Goal: Contribute content: Contribute content

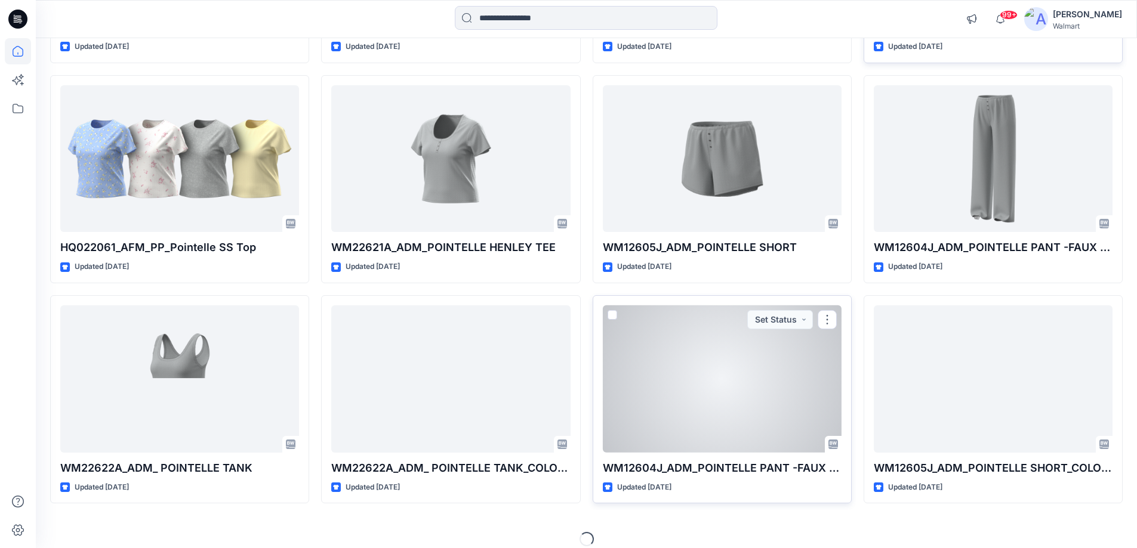
scroll to position [325, 0]
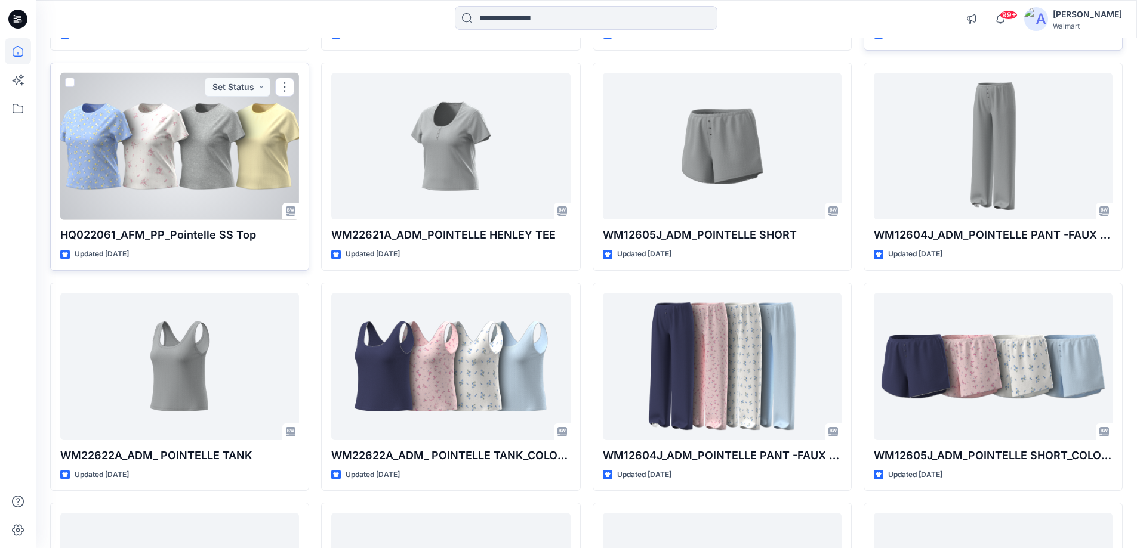
click at [159, 162] on div at bounding box center [179, 146] width 239 height 147
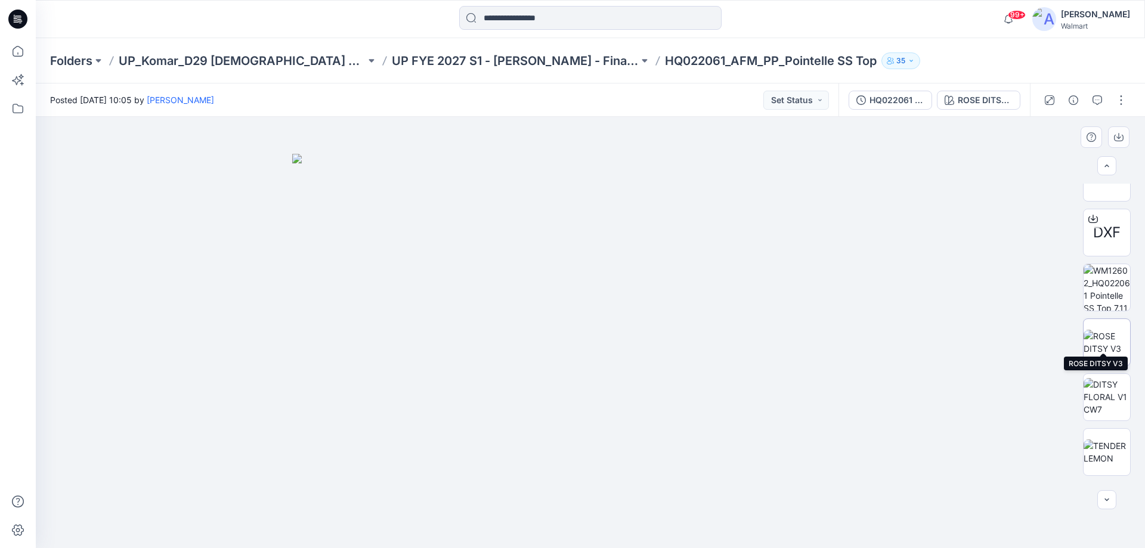
scroll to position [418, 0]
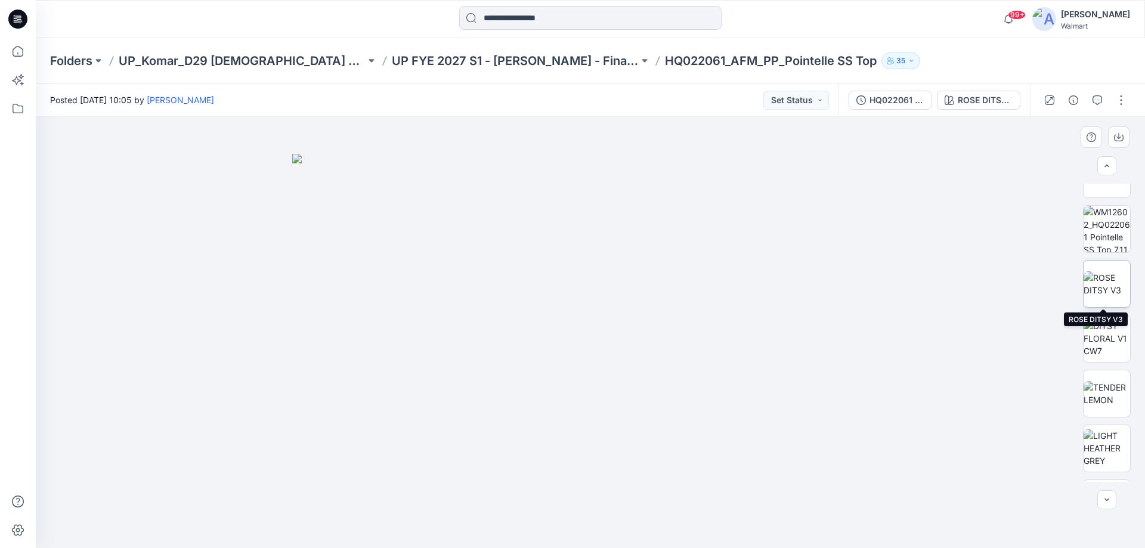
click at [1095, 279] on img at bounding box center [1107, 283] width 47 height 25
click at [1106, 336] on img at bounding box center [1107, 339] width 47 height 38
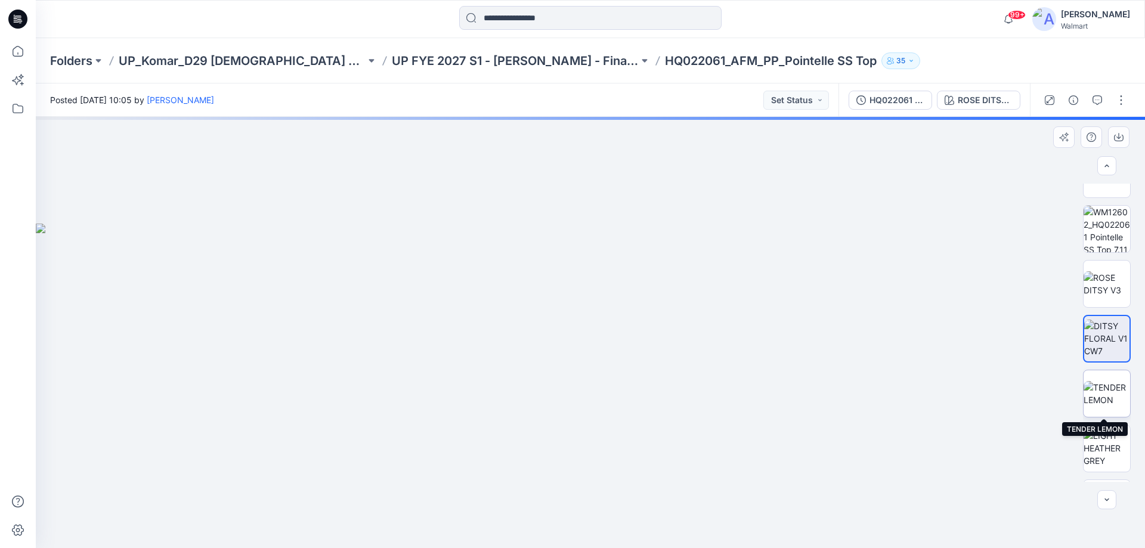
click at [1104, 400] on img at bounding box center [1107, 393] width 47 height 25
click at [1104, 400] on img at bounding box center [1107, 389] width 47 height 38
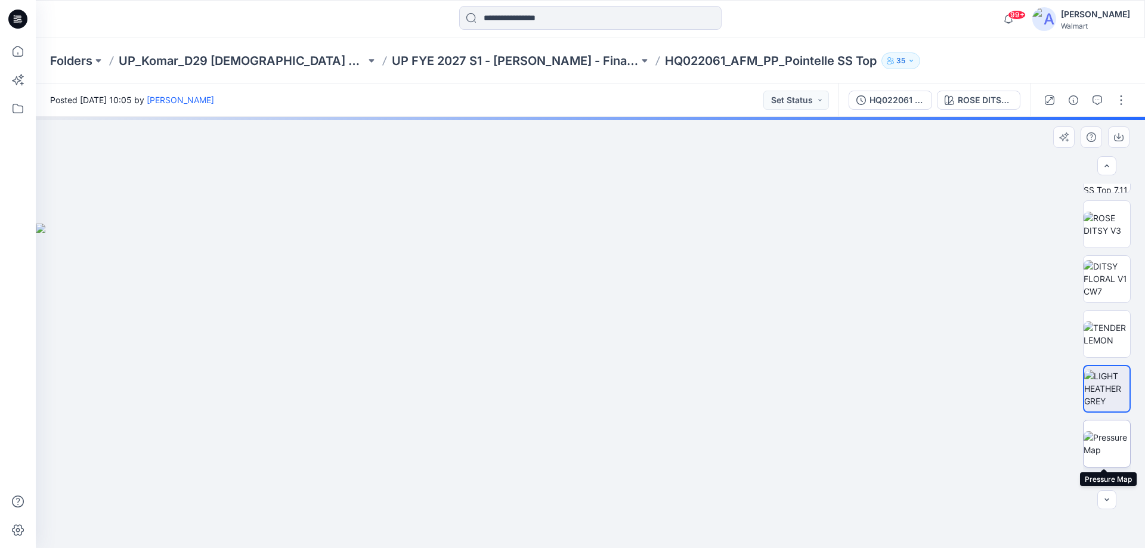
click at [1108, 433] on img at bounding box center [1107, 443] width 47 height 25
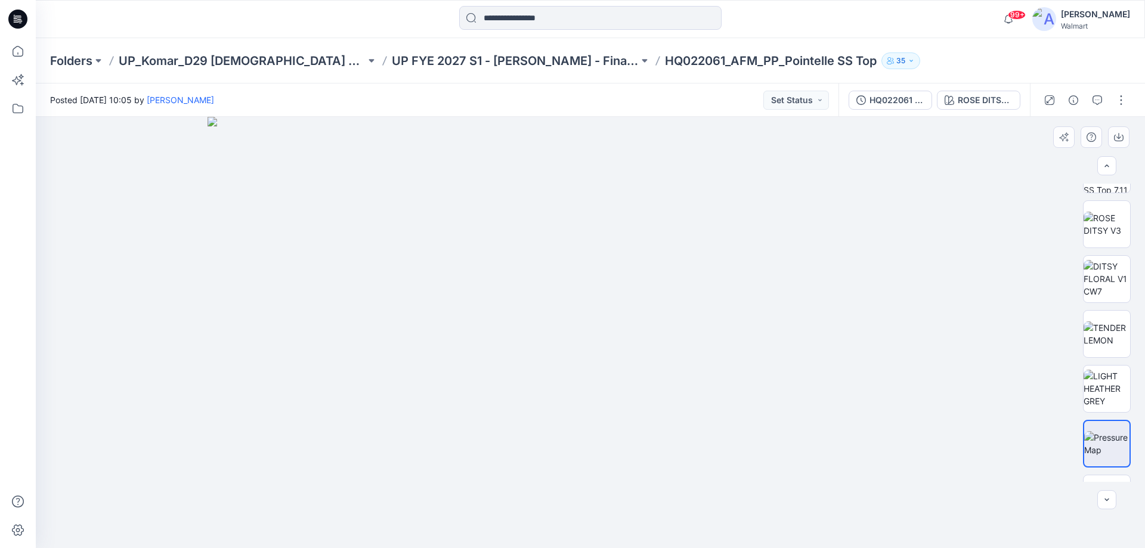
scroll to position [597, 0]
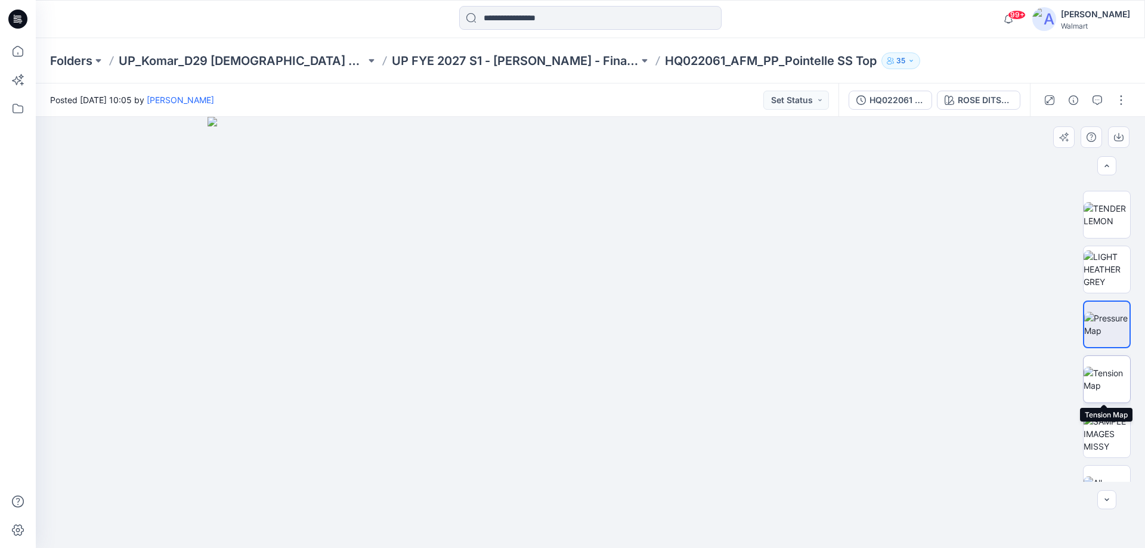
click at [1122, 382] on img at bounding box center [1107, 379] width 47 height 25
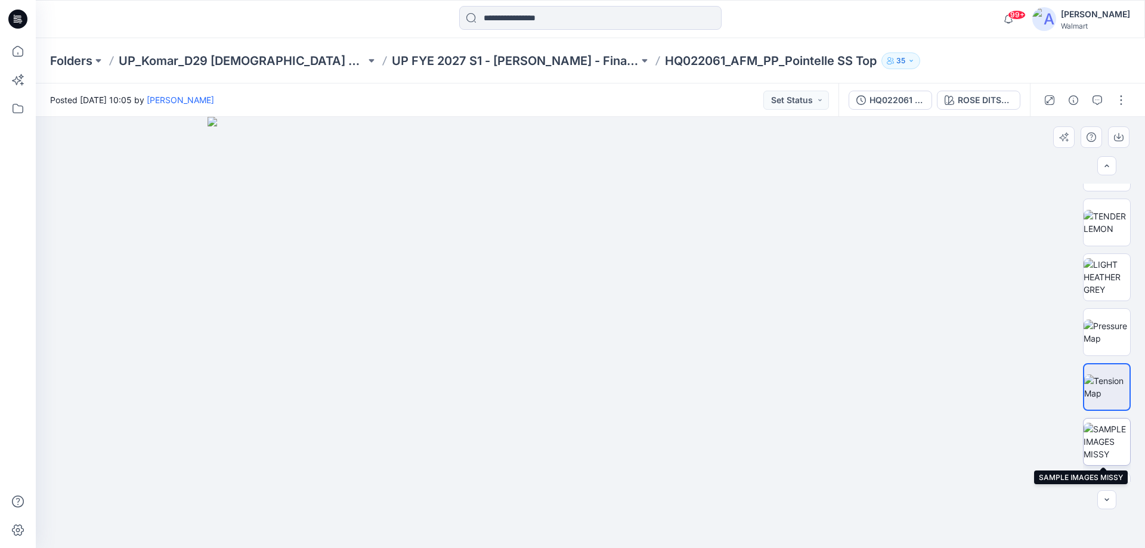
scroll to position [568, 0]
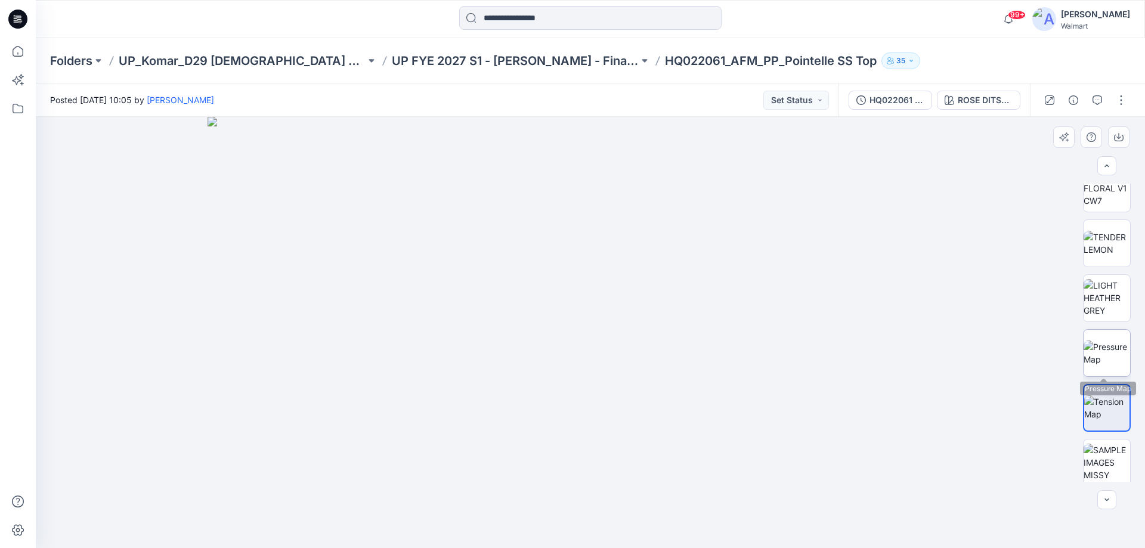
click at [1110, 357] on img at bounding box center [1107, 353] width 47 height 25
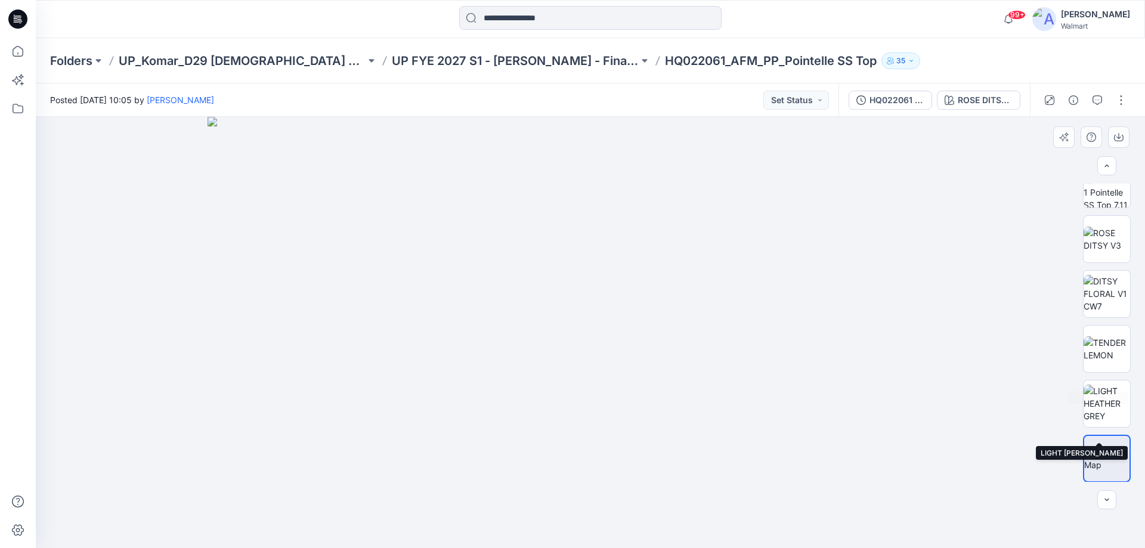
scroll to position [449, 0]
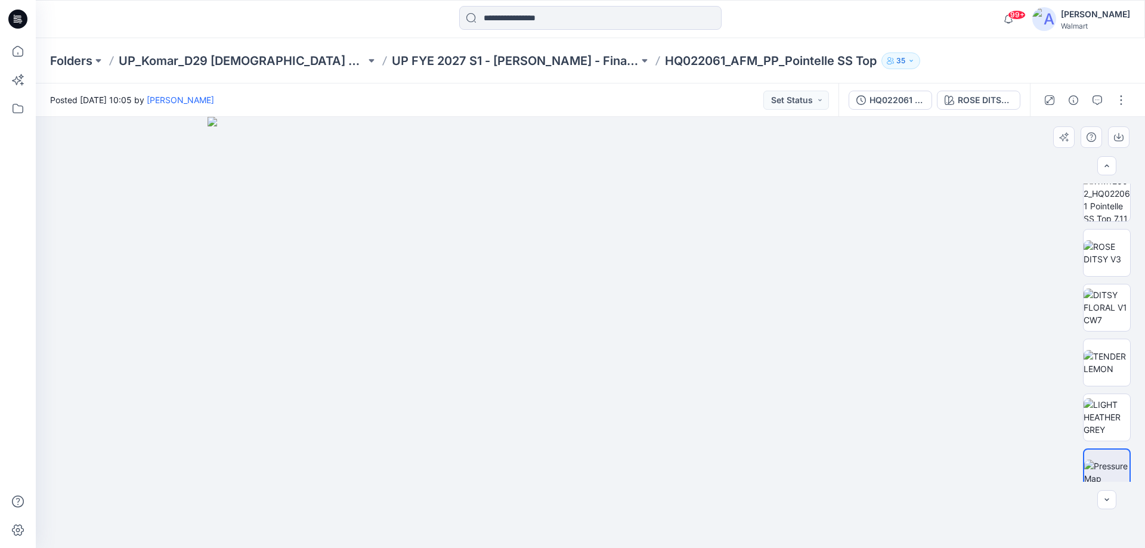
click at [1043, 310] on div at bounding box center [591, 332] width 1110 height 431
click at [1101, 360] on img at bounding box center [1107, 362] width 47 height 25
click at [1097, 302] on img at bounding box center [1107, 308] width 47 height 38
click at [781, 478] on div at bounding box center [591, 332] width 1110 height 431
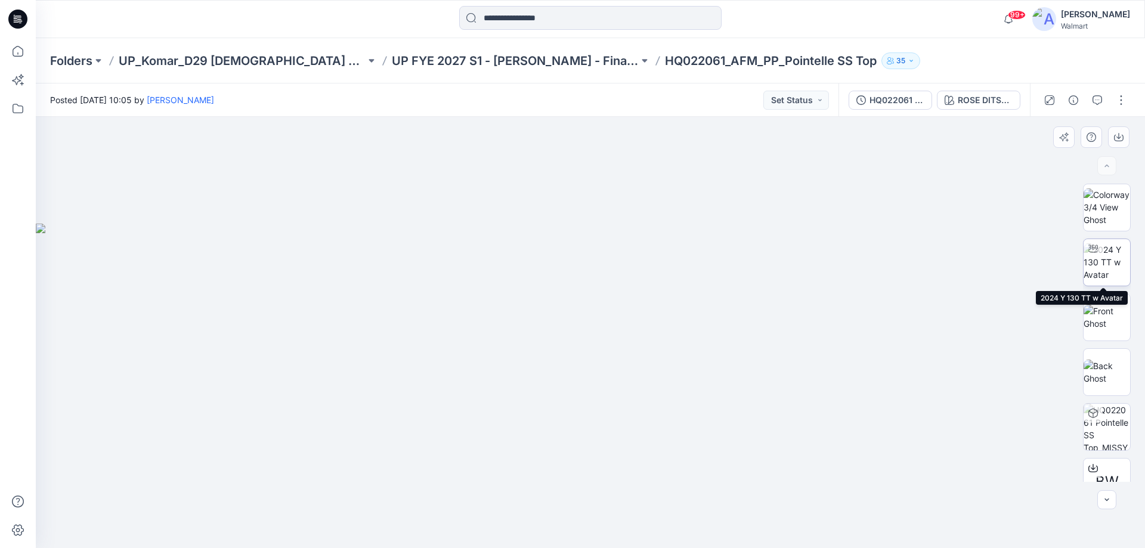
click at [1110, 256] on img at bounding box center [1107, 262] width 47 height 38
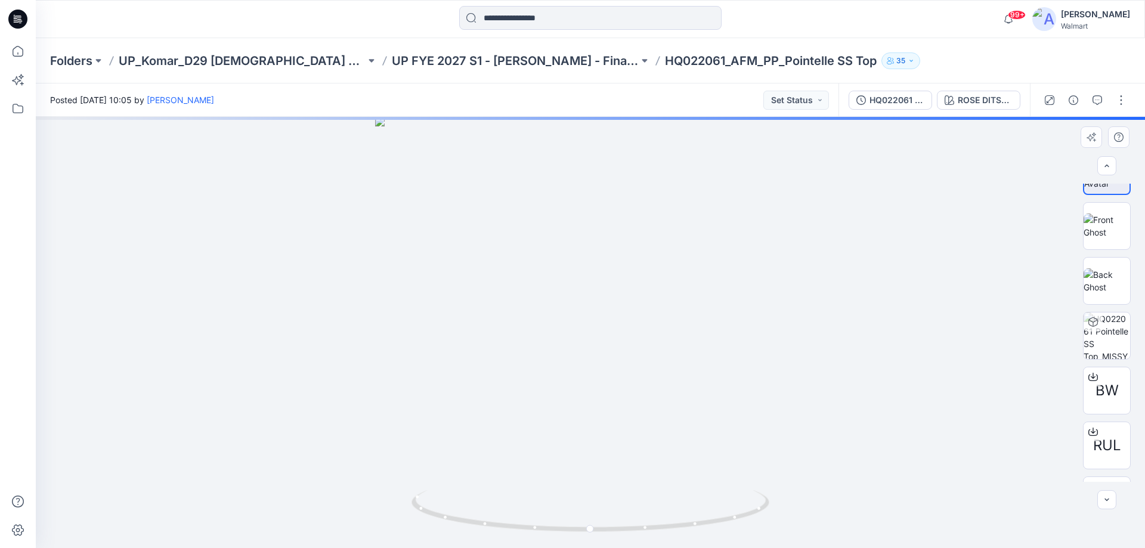
scroll to position [23, 0]
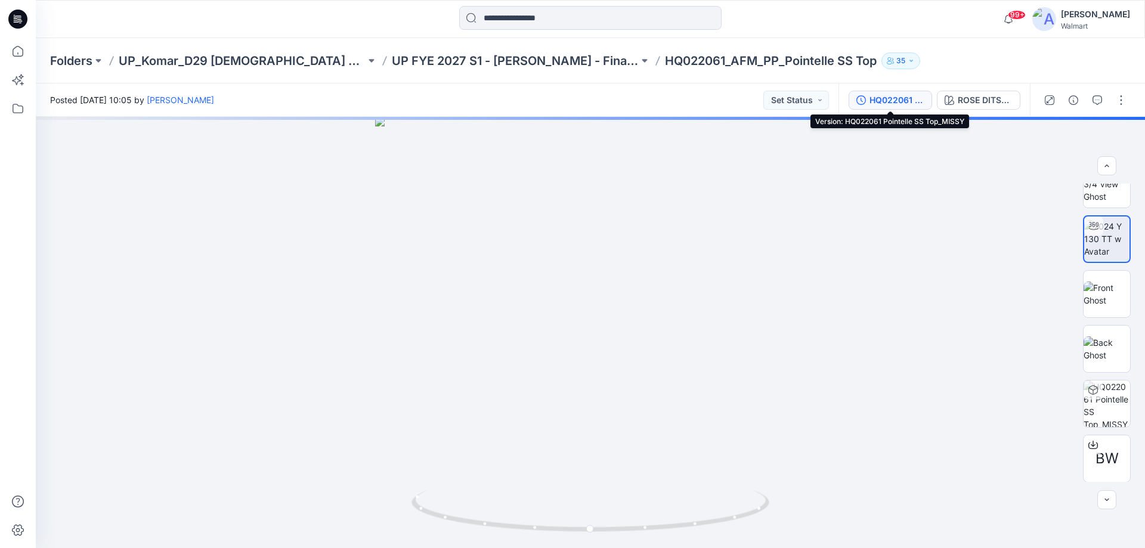
click at [914, 100] on div "HQ022061 Pointelle SS Top_MISSY" at bounding box center [897, 100] width 55 height 13
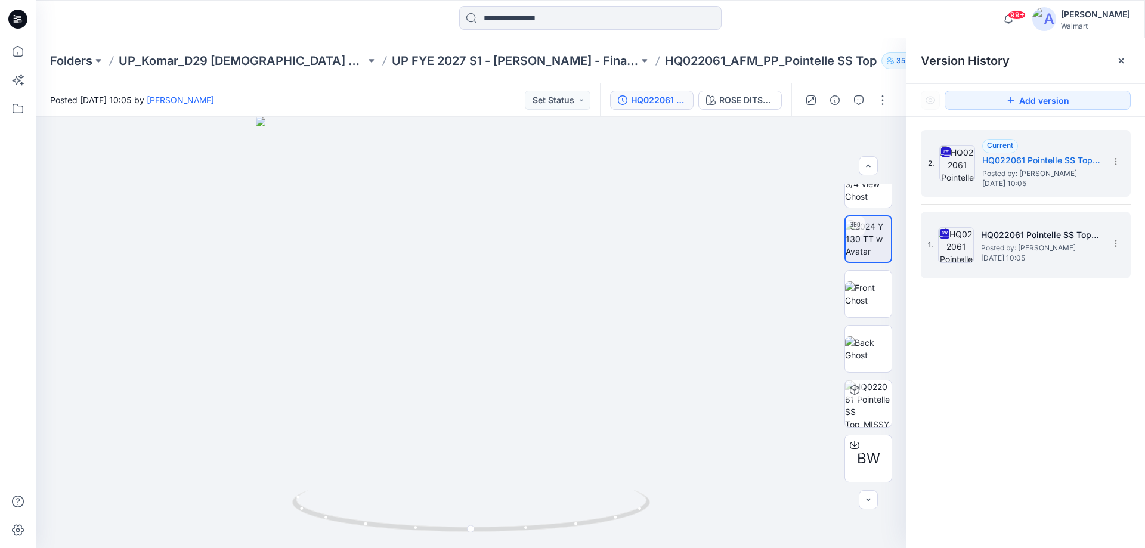
click at [1025, 246] on span "Posted by: [PERSON_NAME]" at bounding box center [1040, 248] width 119 height 12
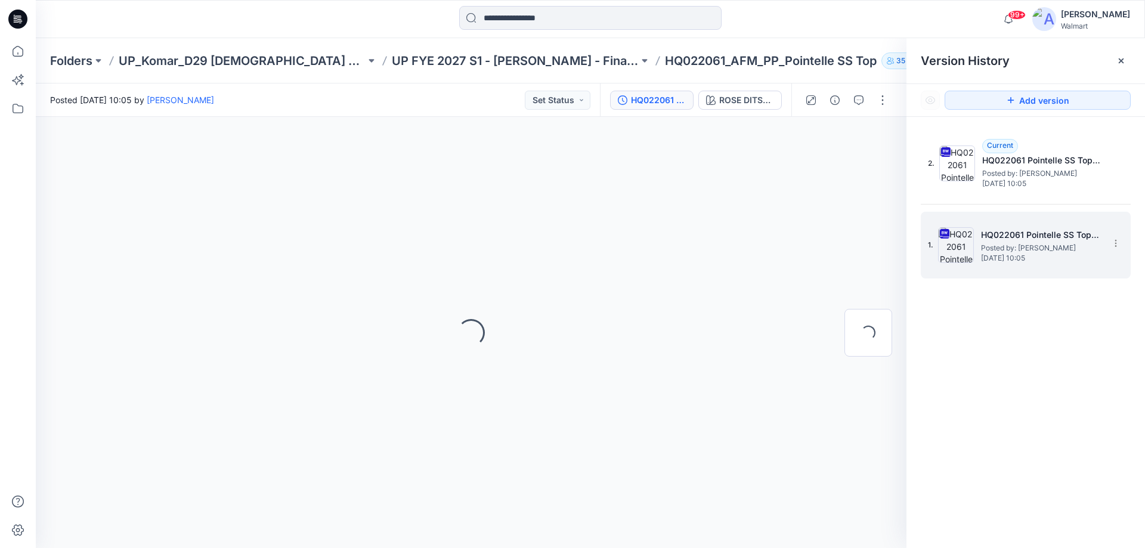
scroll to position [0, 0]
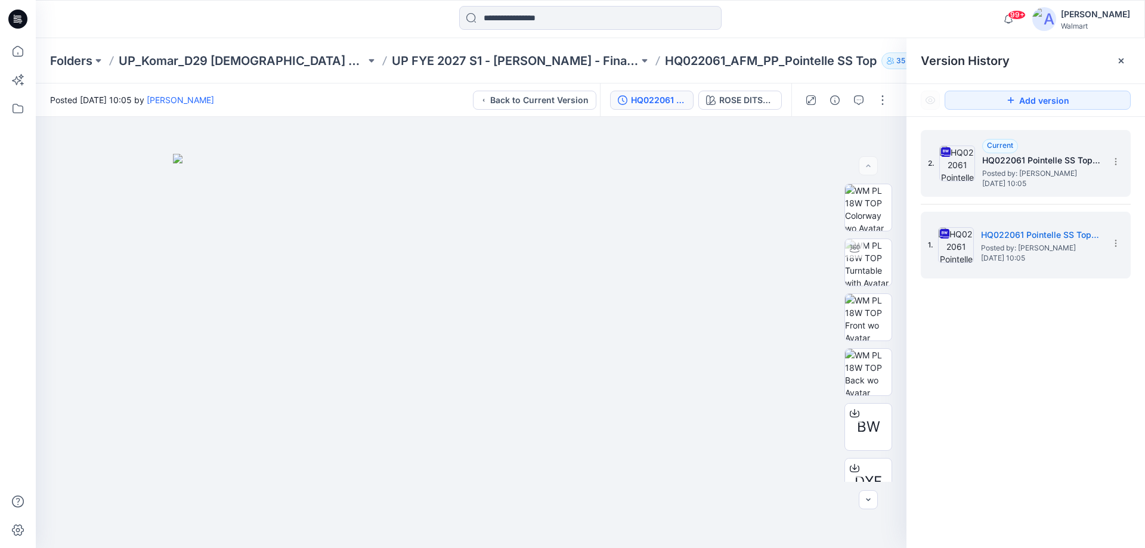
click at [993, 160] on h5 "HQ022061 Pointelle SS Top_MISSY" at bounding box center [1042, 160] width 119 height 14
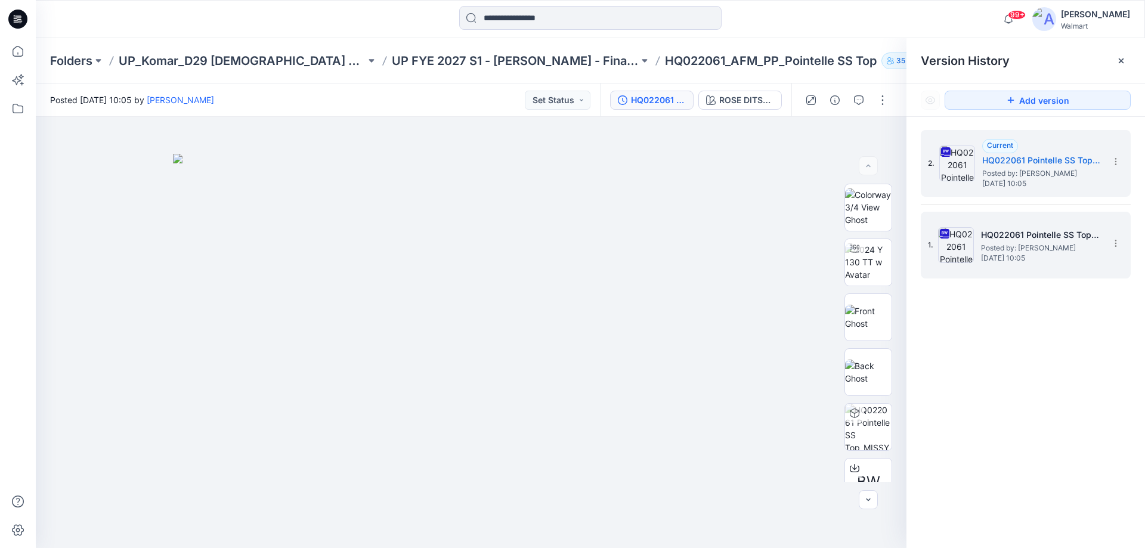
click at [1024, 240] on h5 "HQ022061 Pointelle SS Top_PLUS" at bounding box center [1040, 235] width 119 height 14
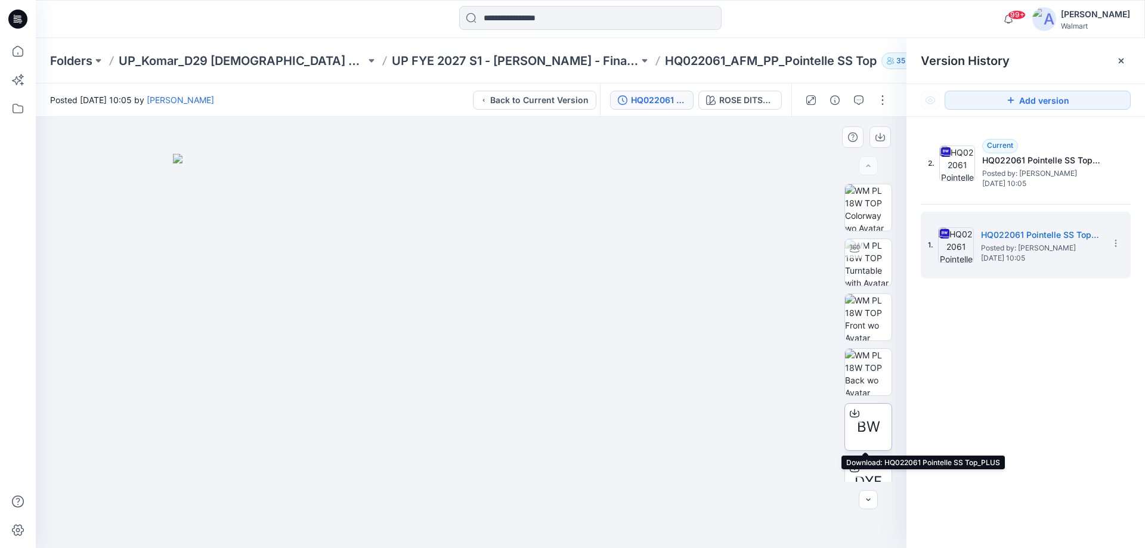
click at [854, 412] on icon at bounding box center [855, 414] width 10 height 10
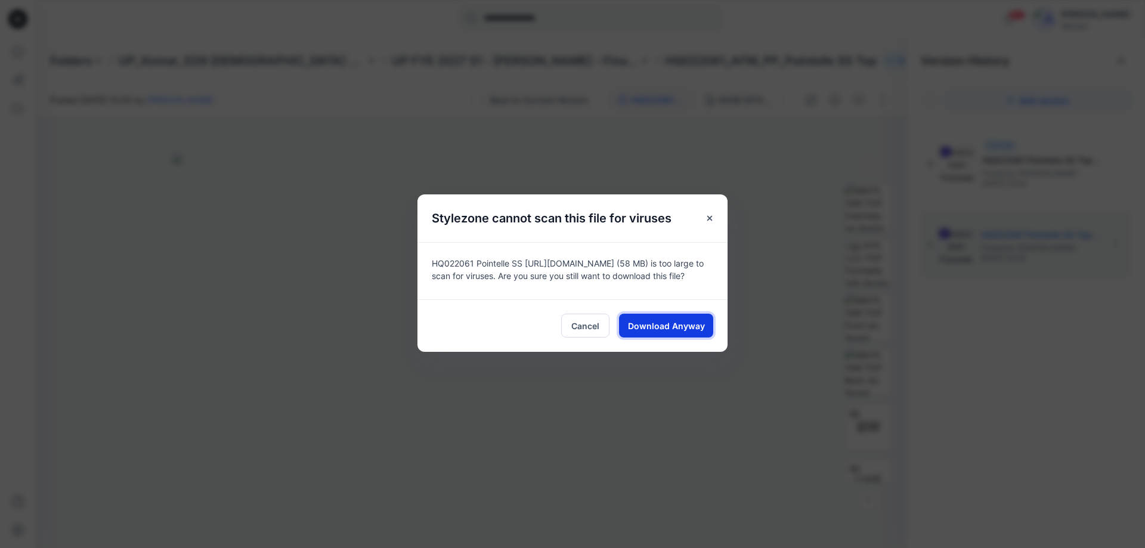
click at [691, 323] on span "Download Anyway" at bounding box center [666, 326] width 77 height 13
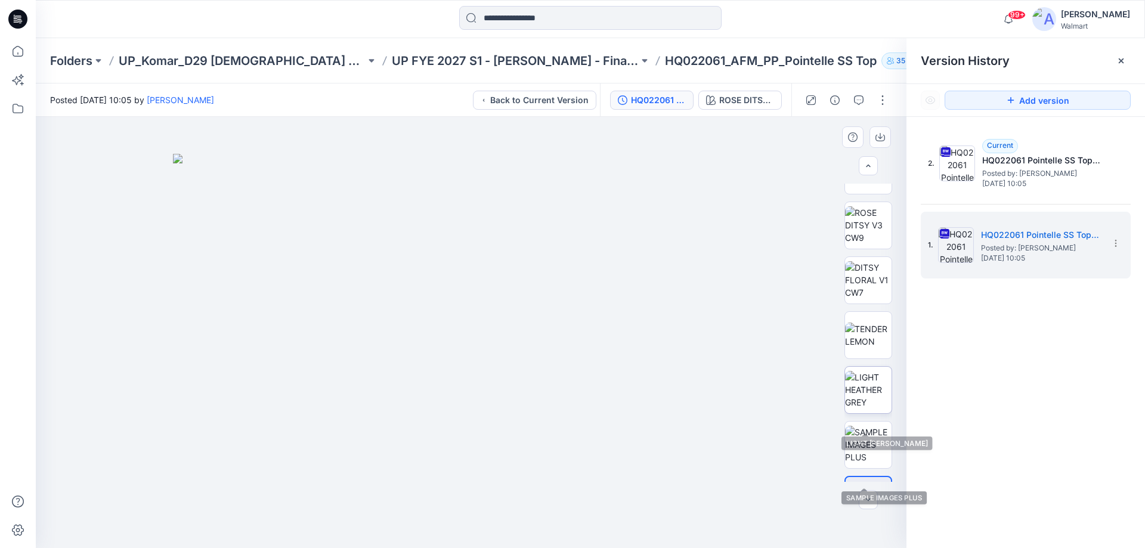
scroll to position [513, 0]
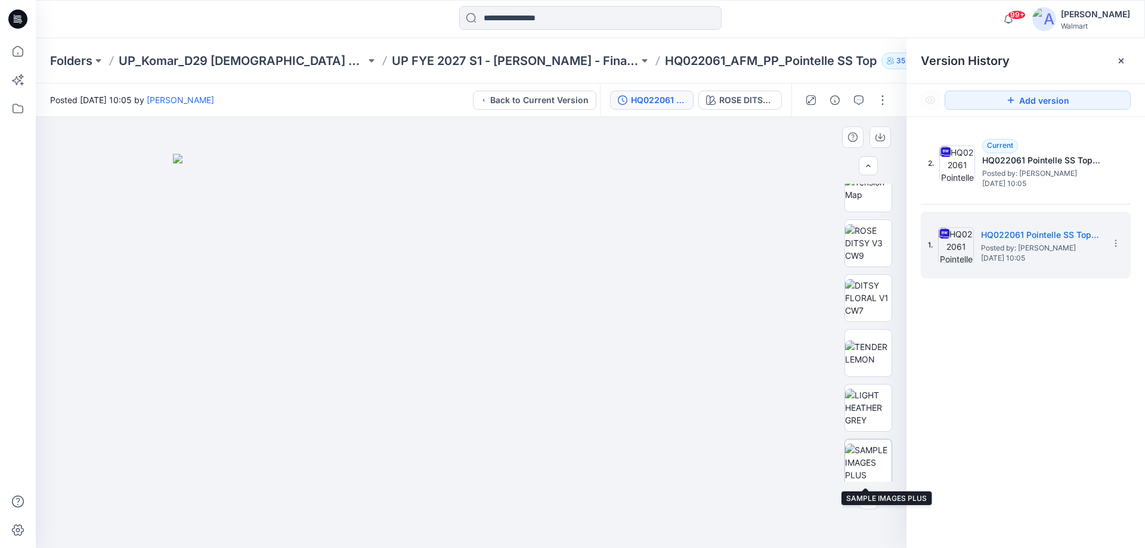
click at [863, 462] on img at bounding box center [868, 463] width 47 height 38
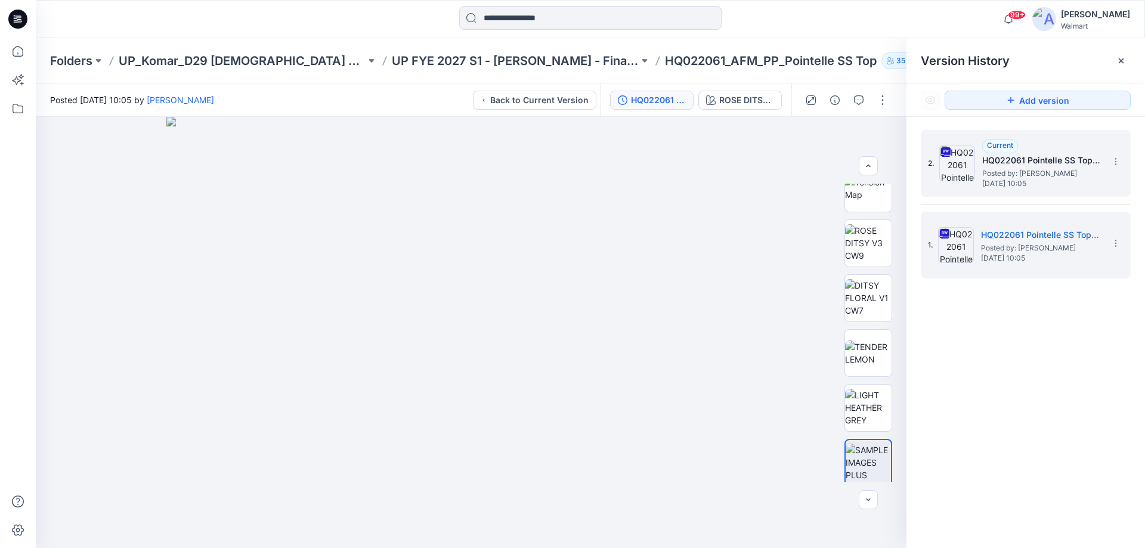
click at [1012, 160] on h5 "HQ022061 Pointelle SS Top_MISSY" at bounding box center [1042, 160] width 119 height 14
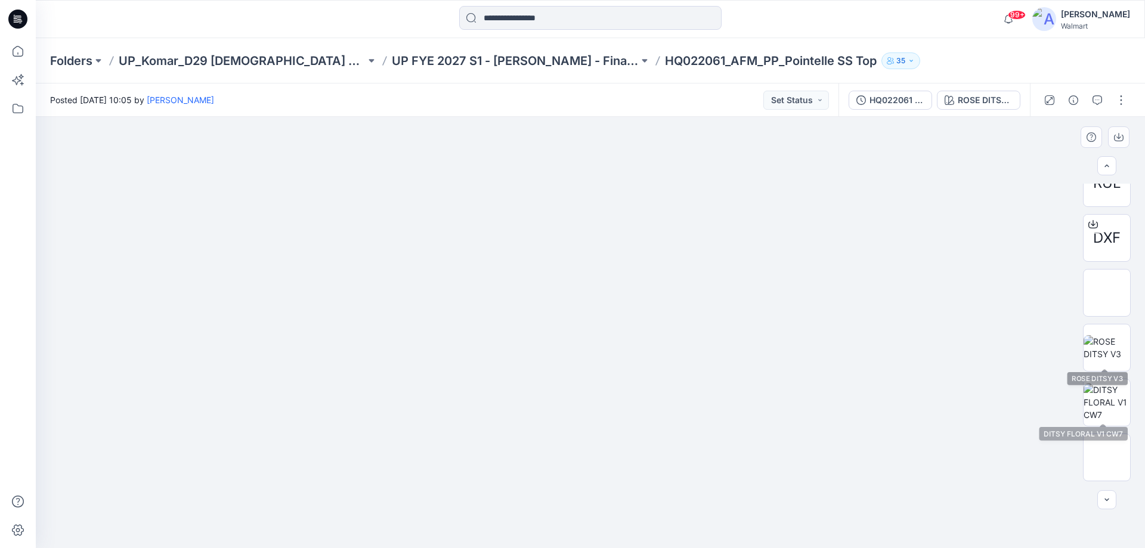
scroll to position [358, 0]
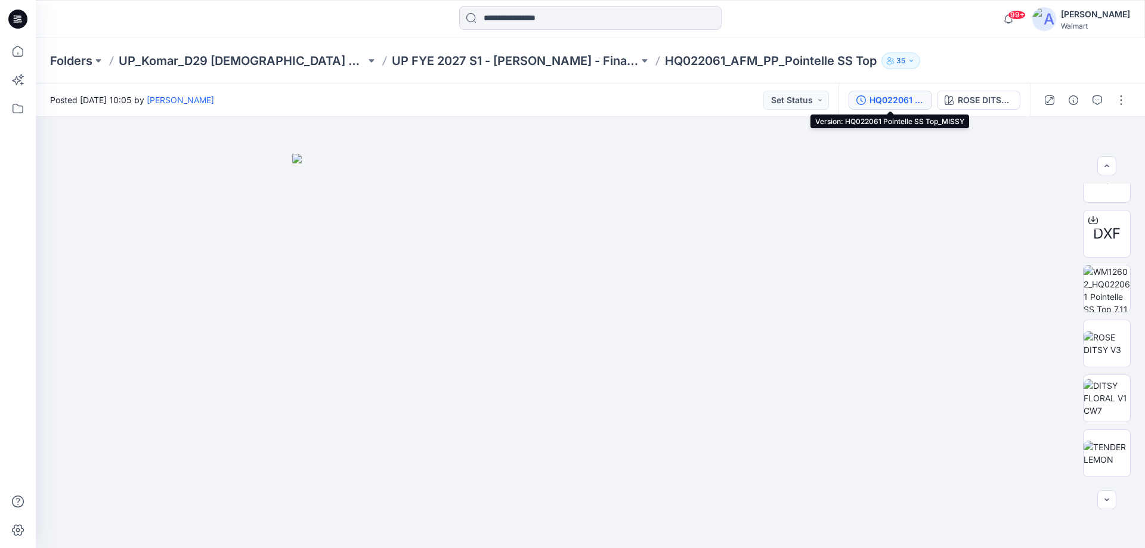
click at [910, 104] on div "HQ022061 Pointelle SS Top_MISSY" at bounding box center [897, 100] width 55 height 13
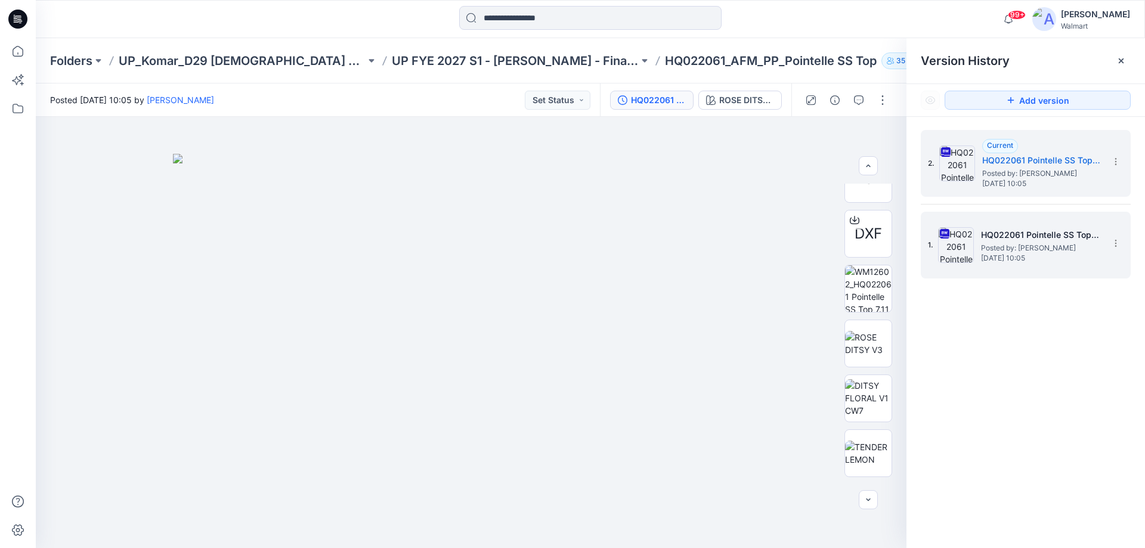
click at [1010, 248] on span "Posted by: [PERSON_NAME]" at bounding box center [1040, 248] width 119 height 12
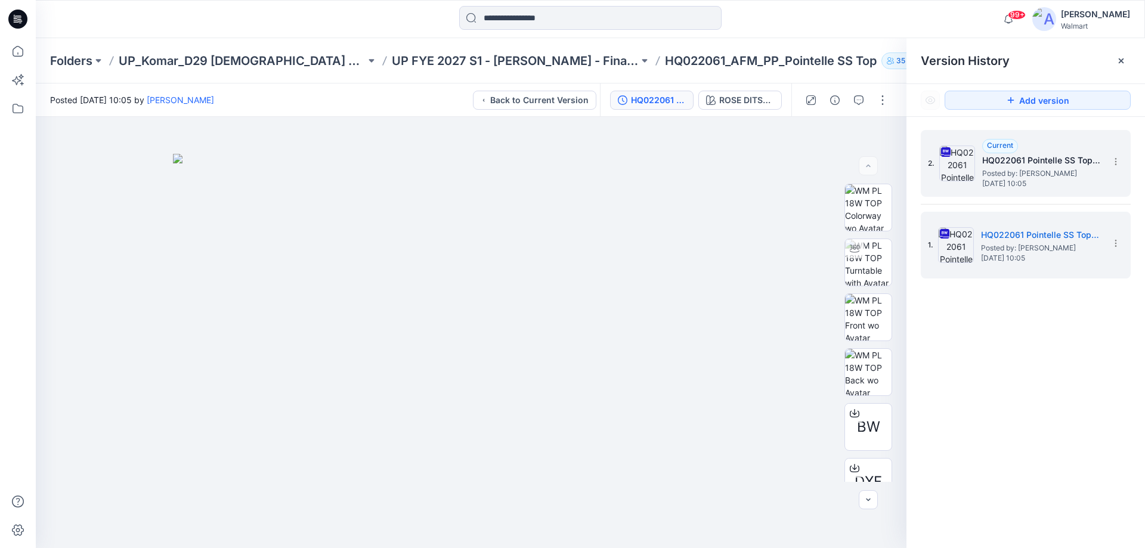
click at [1004, 173] on span "Posted by: Gayan Hettiarachchi" at bounding box center [1042, 174] width 119 height 12
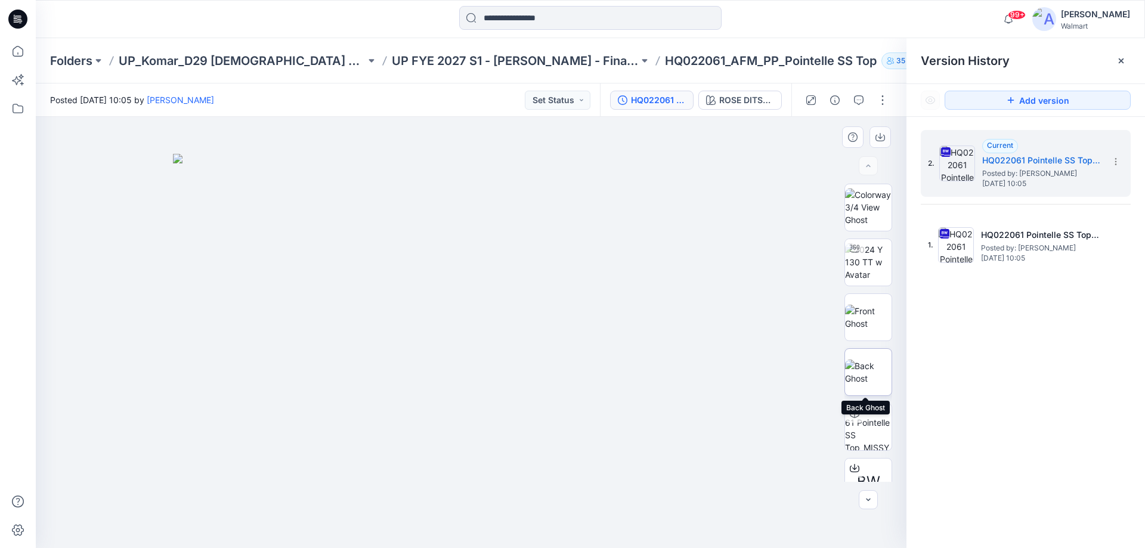
click at [871, 379] on img at bounding box center [868, 372] width 47 height 25
click at [863, 265] on img at bounding box center [868, 262] width 47 height 38
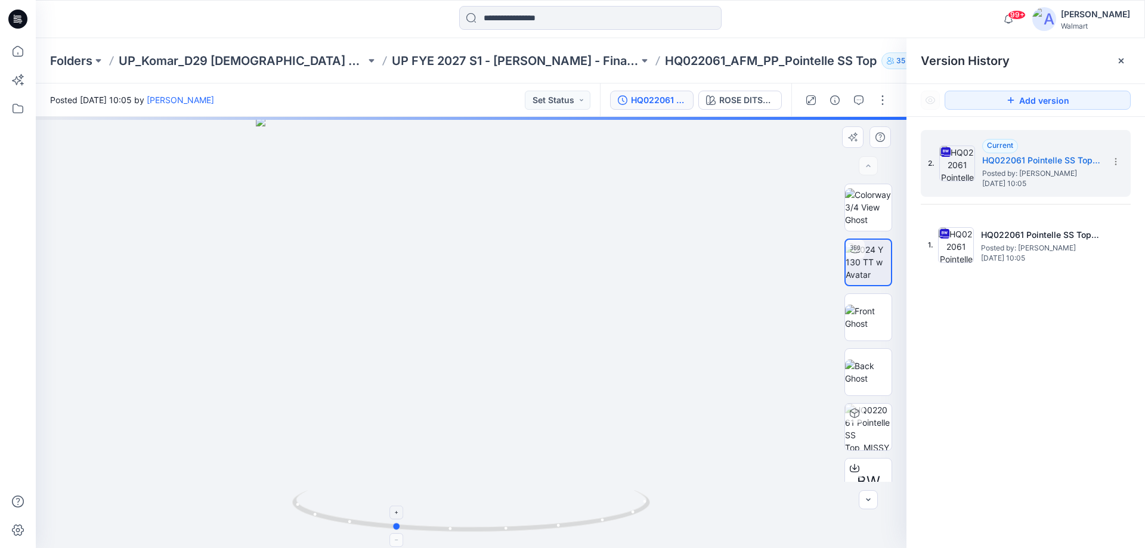
drag, startPoint x: 595, startPoint y: 517, endPoint x: 518, endPoint y: 519, distance: 77.0
click at [518, 519] on icon at bounding box center [472, 512] width 361 height 45
drag, startPoint x: 474, startPoint y: 258, endPoint x: 509, endPoint y: 443, distance: 188.3
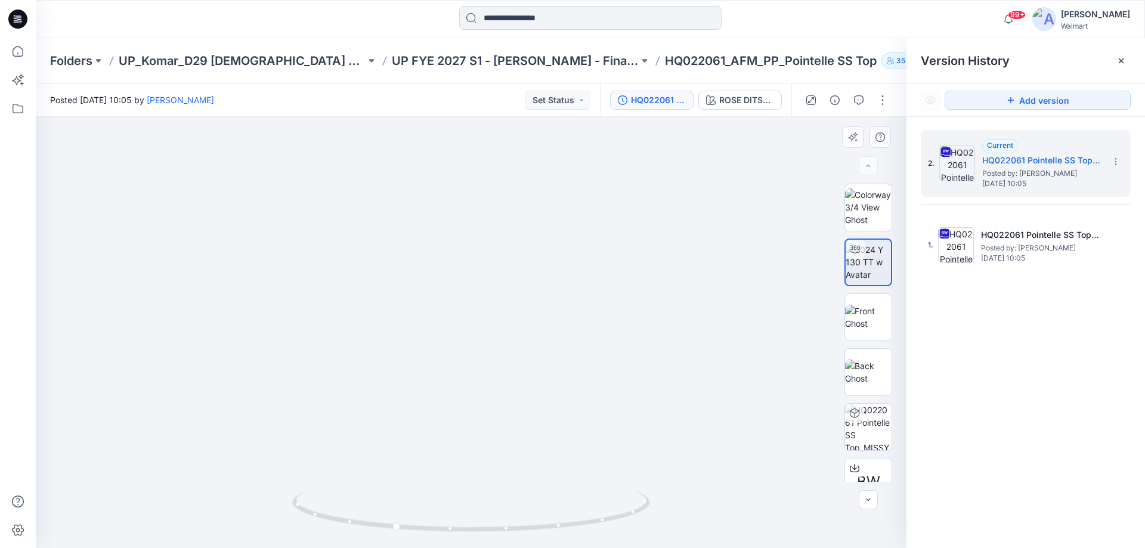
click at [512, 382] on img at bounding box center [474, 167] width 1253 height 764
drag, startPoint x: 515, startPoint y: 324, endPoint x: 520, endPoint y: 287, distance: 37.4
click at [520, 287] on img at bounding box center [480, 124] width 1253 height 847
drag, startPoint x: 527, startPoint y: 363, endPoint x: 508, endPoint y: 318, distance: 48.6
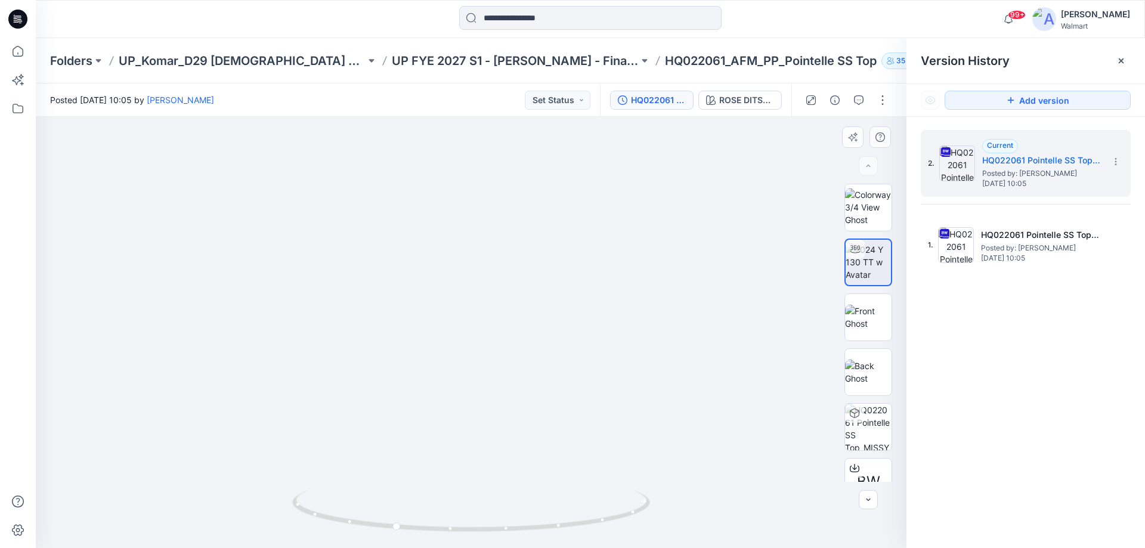
drag, startPoint x: 543, startPoint y: 316, endPoint x: 545, endPoint y: 356, distance: 40.0
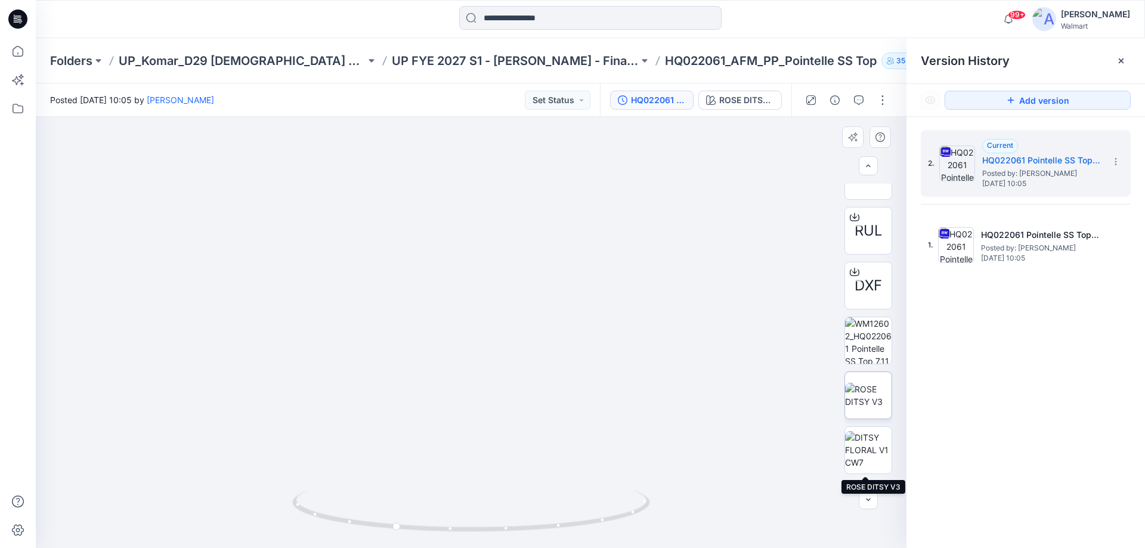
scroll to position [239, 0]
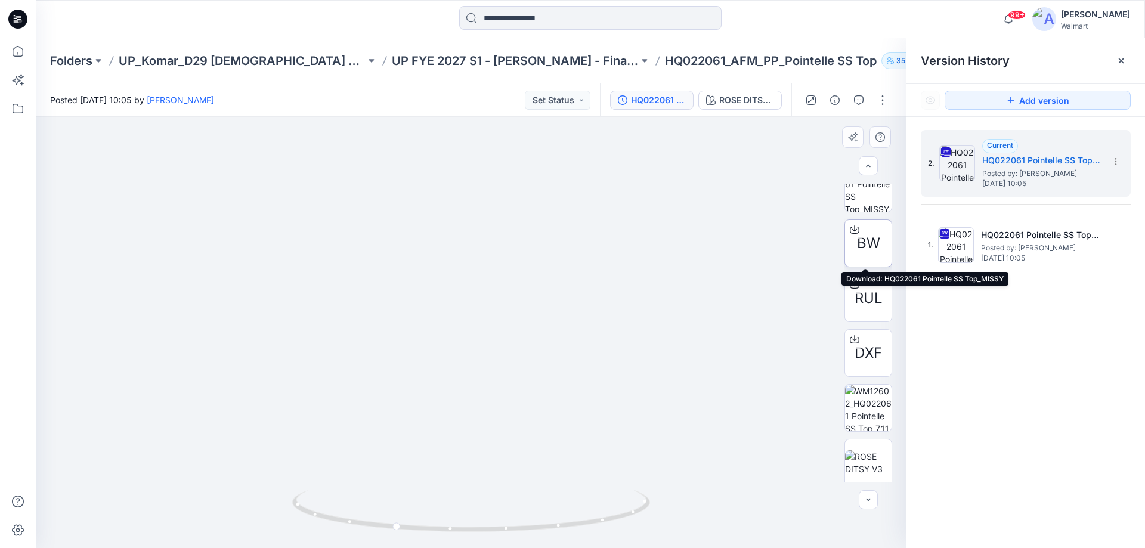
click at [854, 229] on icon at bounding box center [855, 228] width 5 height 6
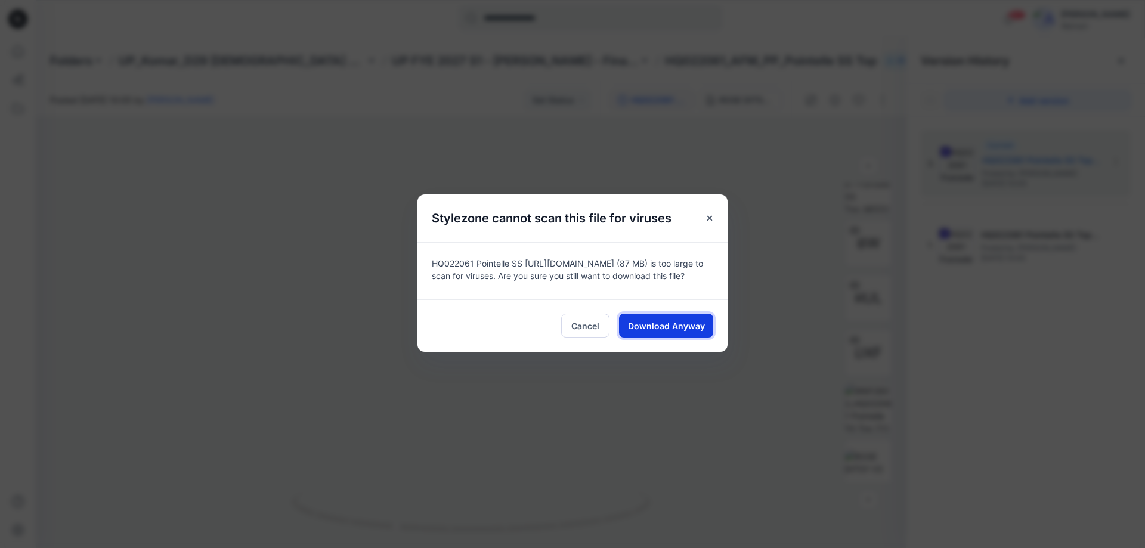
click at [688, 325] on span "Download Anyway" at bounding box center [666, 326] width 77 height 13
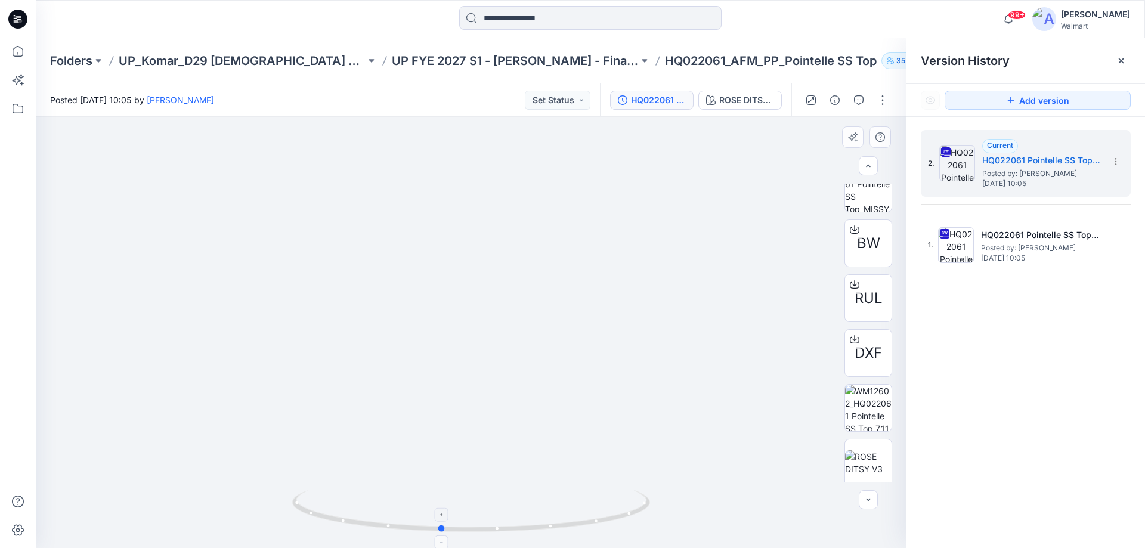
drag, startPoint x: 536, startPoint y: 530, endPoint x: 677, endPoint y: 417, distance: 179.9
click at [622, 520] on icon at bounding box center [472, 512] width 361 height 45
drag, startPoint x: 456, startPoint y: 245, endPoint x: 475, endPoint y: 490, distance: 245.9
click at [475, 490] on div at bounding box center [471, 332] width 871 height 431
click at [789, 21] on div at bounding box center [590, 19] width 555 height 26
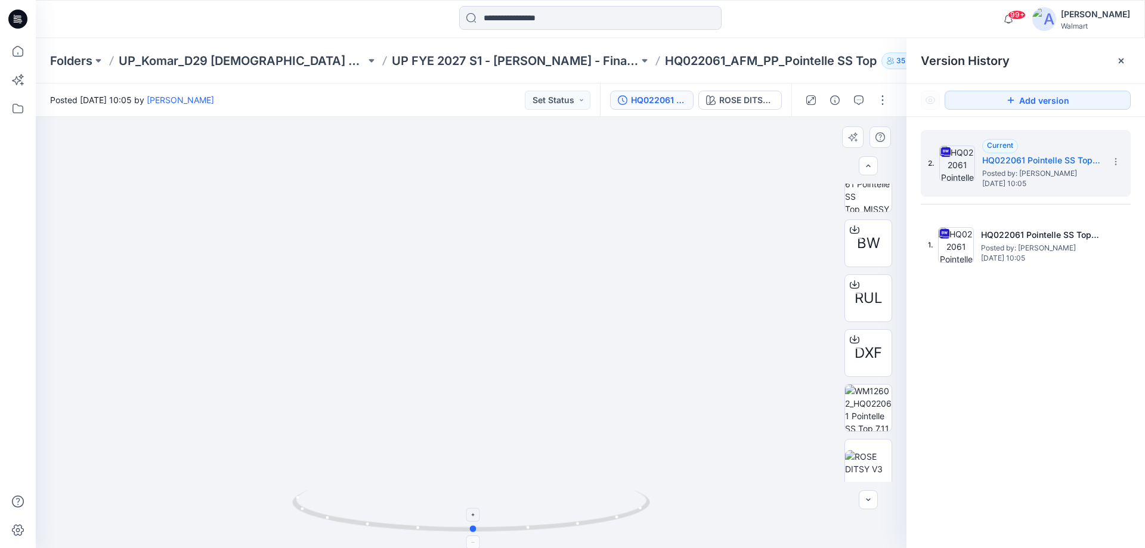
drag, startPoint x: 418, startPoint y: 531, endPoint x: 451, endPoint y: 531, distance: 33.4
click at [451, 531] on icon at bounding box center [472, 512] width 361 height 45
drag, startPoint x: 525, startPoint y: 315, endPoint x: 525, endPoint y: 249, distance: 65.6
click at [525, 249] on img at bounding box center [471, 60] width 1458 height 976
drag, startPoint x: 523, startPoint y: 351, endPoint x: 534, endPoint y: 407, distance: 57.2
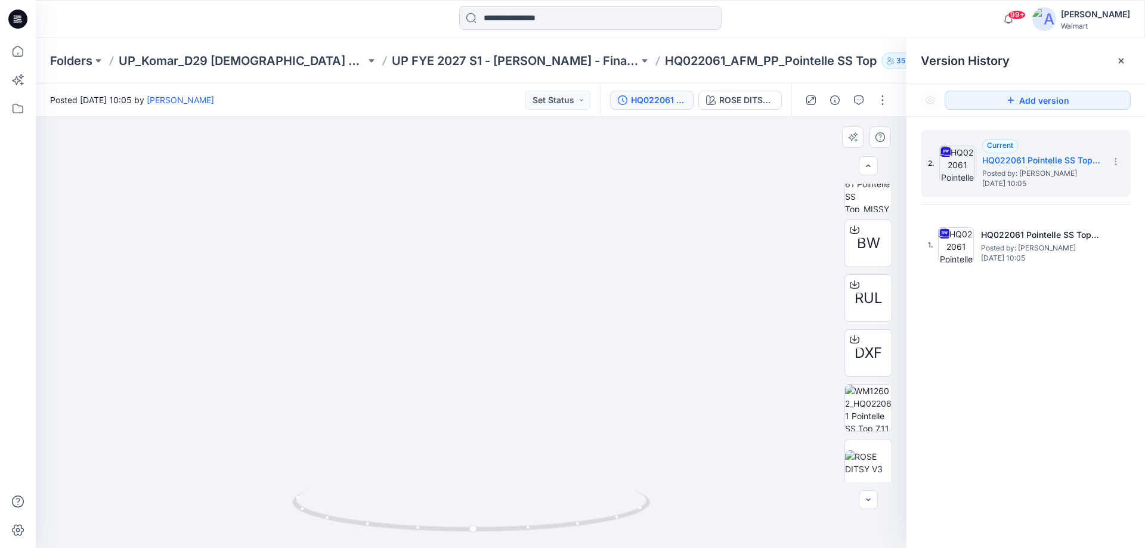
click at [534, 407] on img at bounding box center [481, 66] width 1458 height 965
click at [861, 393] on img at bounding box center [868, 403] width 47 height 38
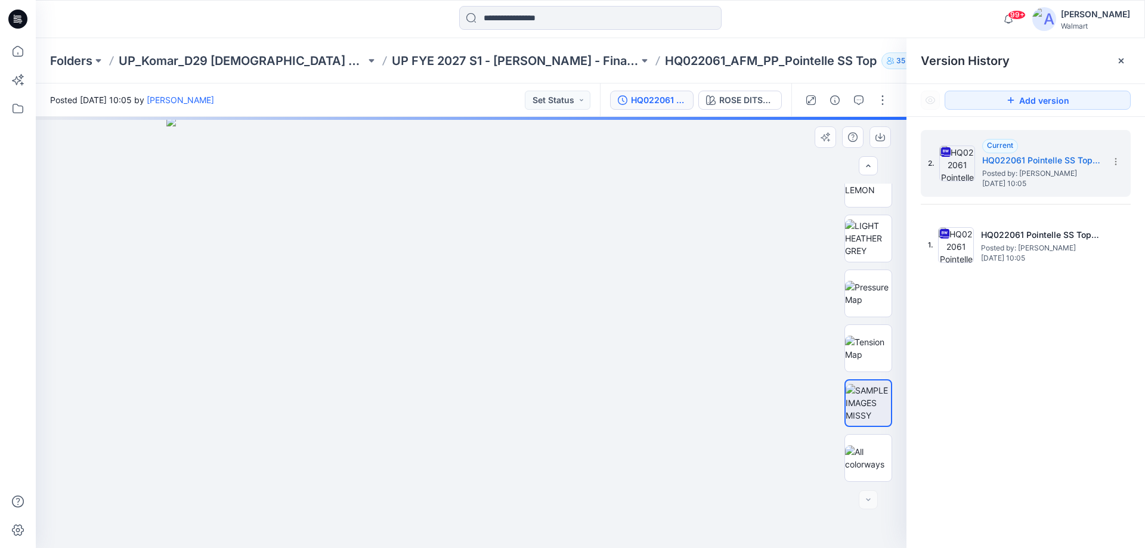
click at [653, 336] on img at bounding box center [471, 332] width 610 height 431
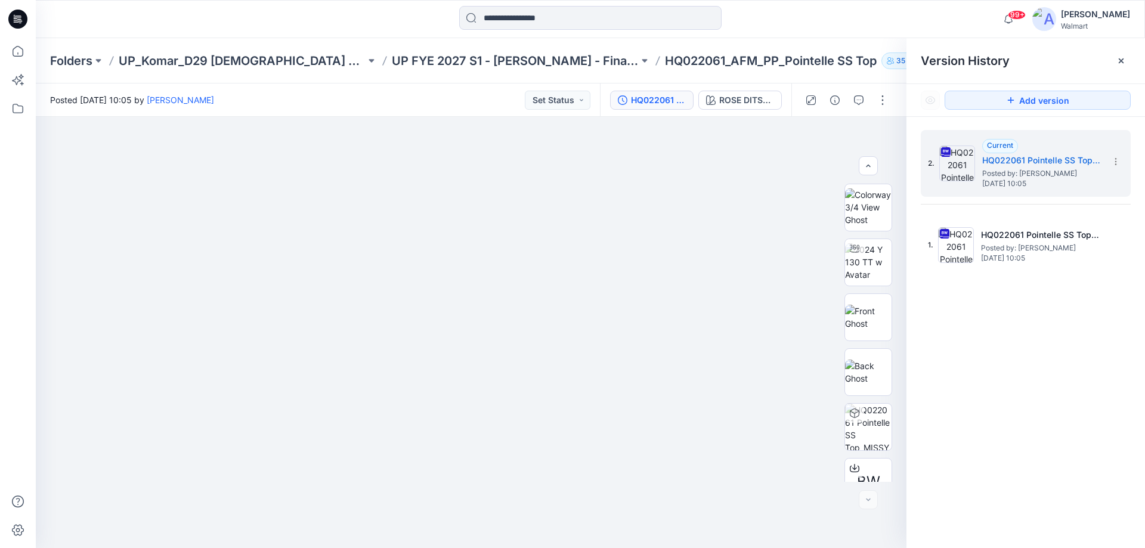
scroll to position [628, 0]
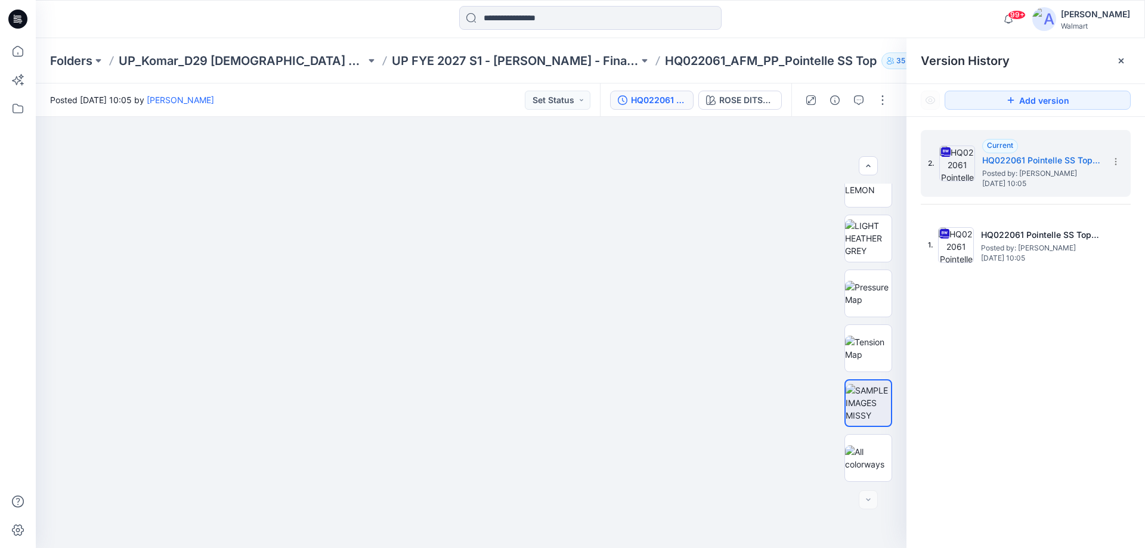
drag, startPoint x: 1097, startPoint y: 393, endPoint x: 1089, endPoint y: 399, distance: 8.9
click at [1094, 398] on div "2. Current HQ022061 Pointelle SS Top_MISSY Posted by: [PERSON_NAME] [DATE] 10:0…" at bounding box center [1026, 341] width 239 height 449
click at [856, 301] on img at bounding box center [868, 293] width 47 height 25
click at [872, 351] on img at bounding box center [868, 348] width 47 height 25
click at [879, 281] on img at bounding box center [868, 293] width 47 height 25
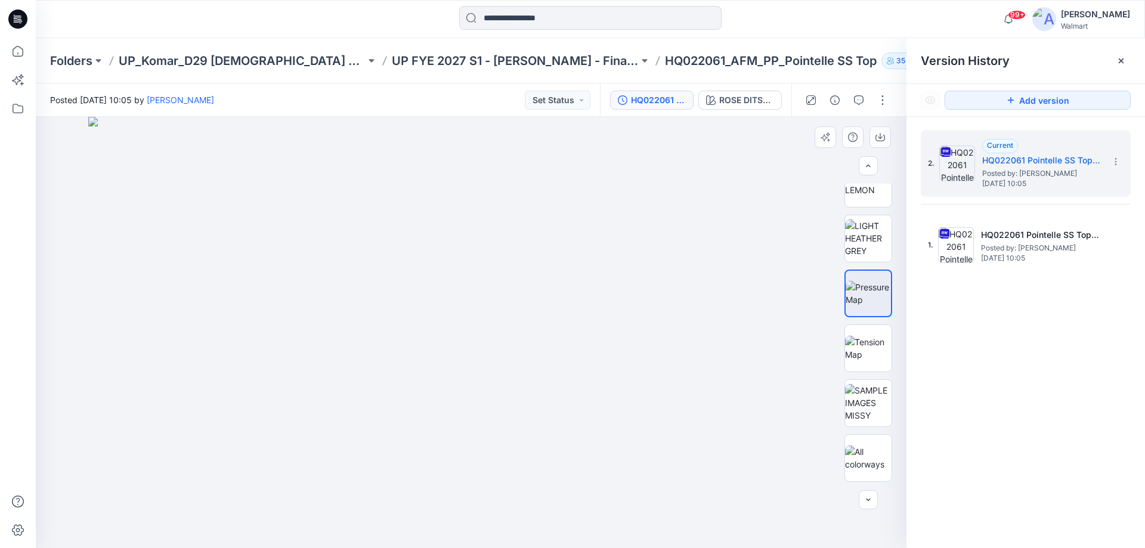
scroll to position [530, 0]
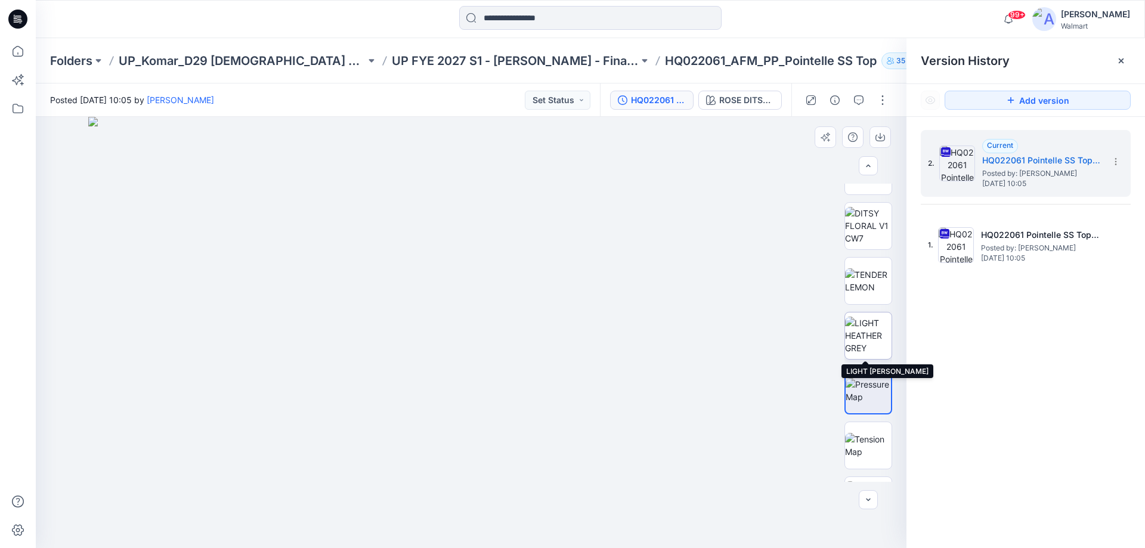
click at [863, 337] on img at bounding box center [868, 336] width 47 height 38
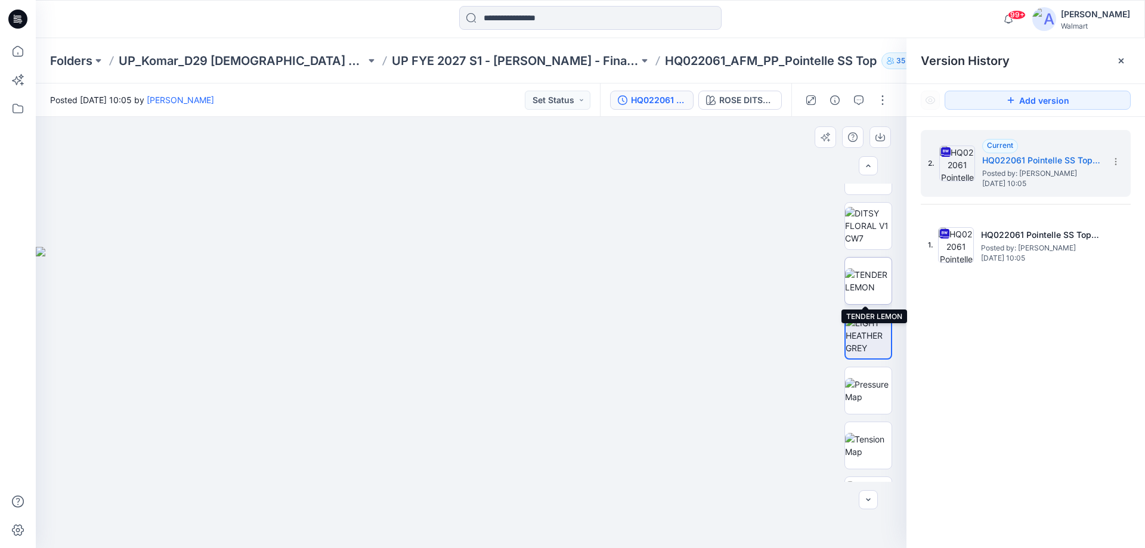
click at [856, 286] on img at bounding box center [868, 280] width 47 height 25
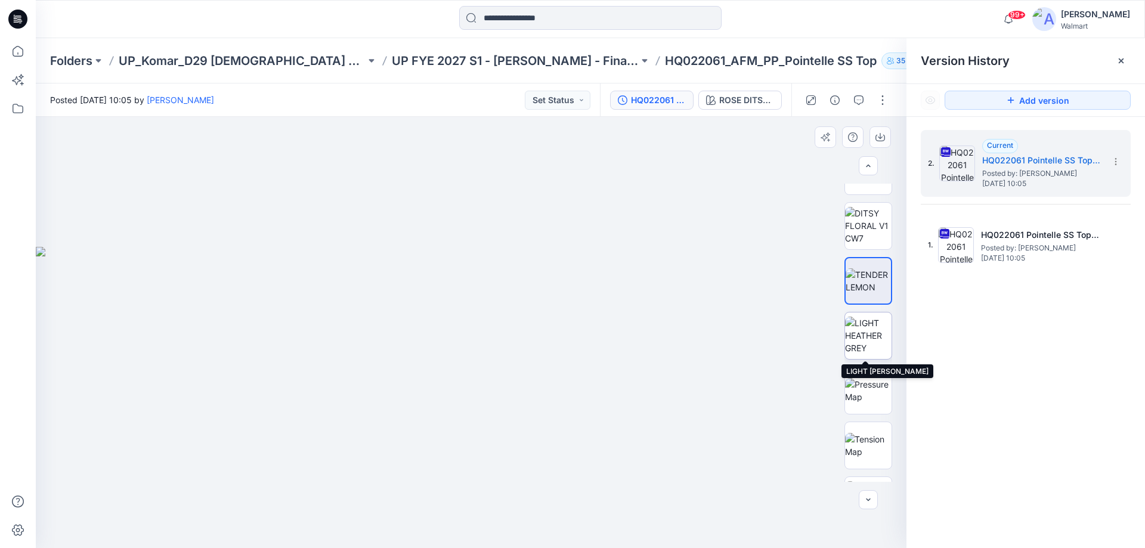
click at [867, 329] on img at bounding box center [868, 336] width 47 height 38
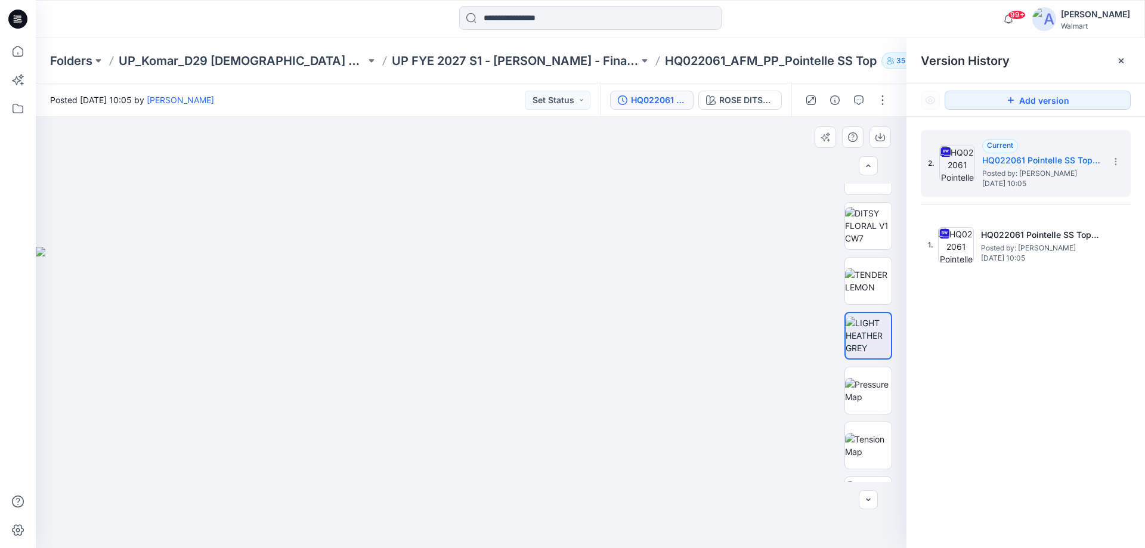
click at [464, 504] on div at bounding box center [471, 332] width 871 height 431
click at [860, 278] on img at bounding box center [868, 280] width 47 height 25
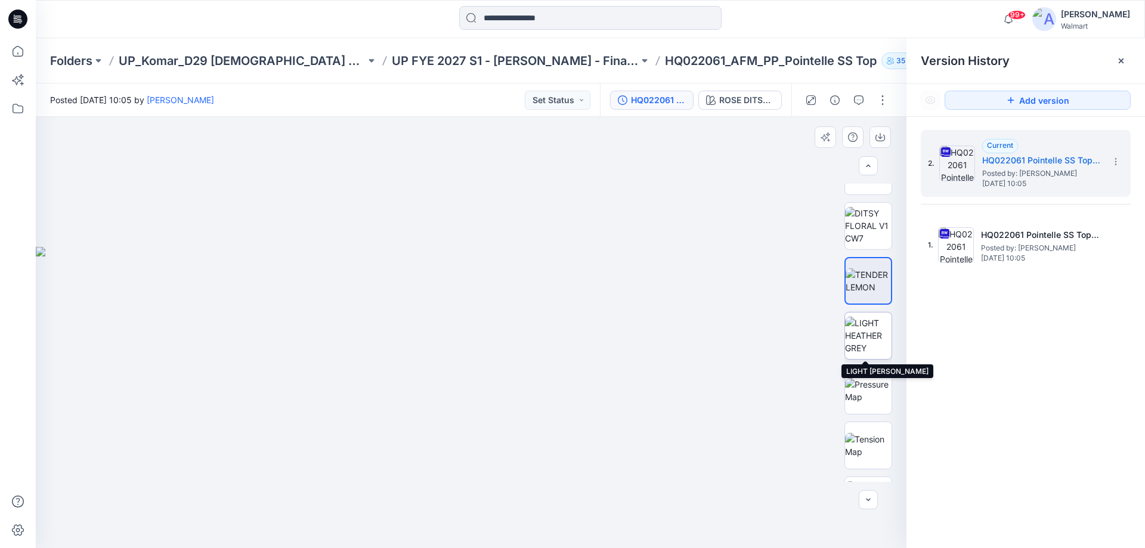
click at [872, 335] on img at bounding box center [868, 336] width 47 height 38
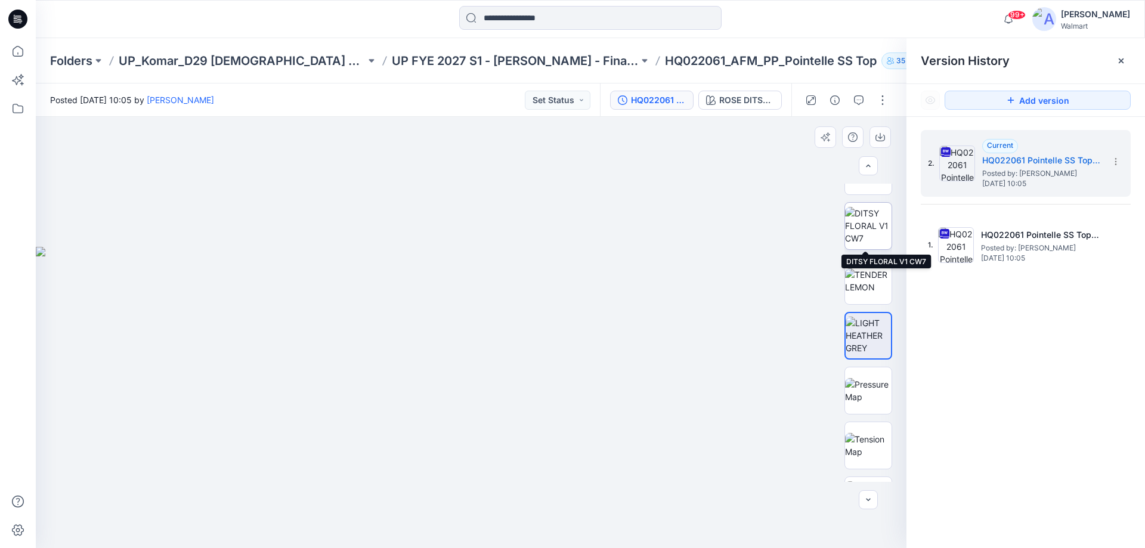
click at [862, 223] on img at bounding box center [868, 226] width 47 height 38
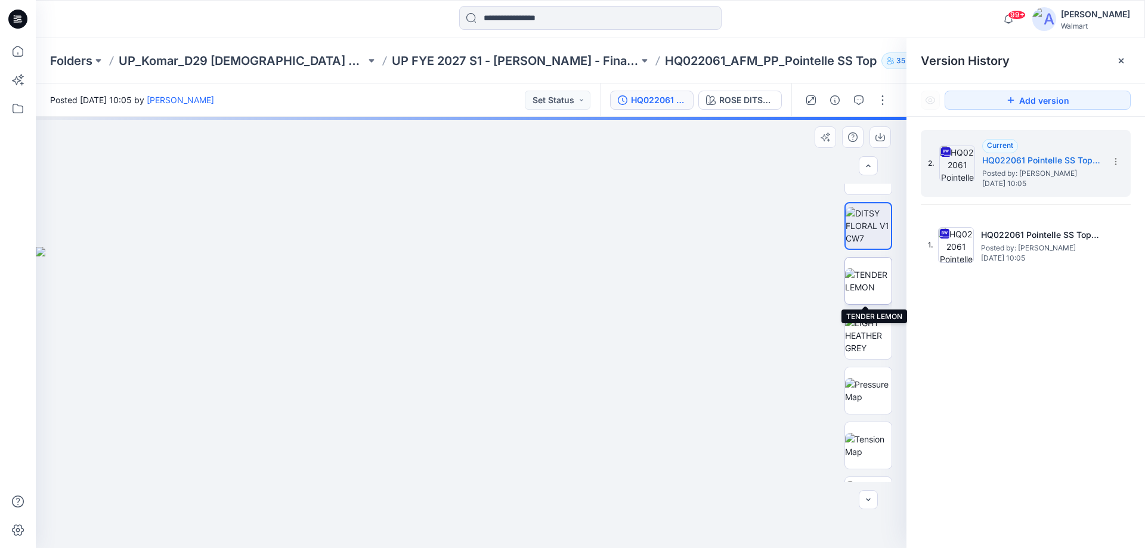
click at [873, 283] on img at bounding box center [868, 280] width 47 height 25
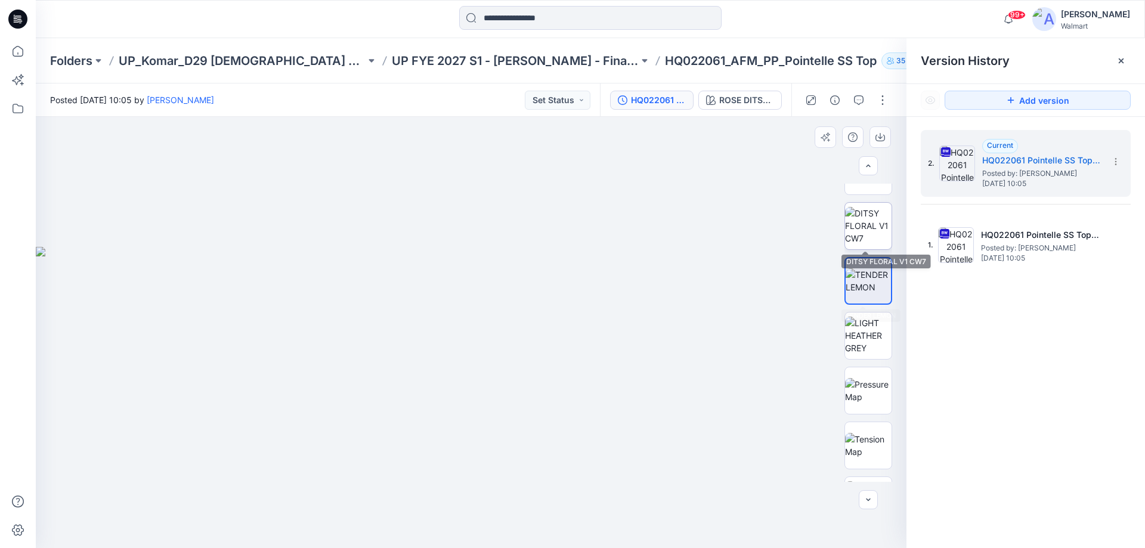
click at [872, 237] on img at bounding box center [868, 226] width 47 height 38
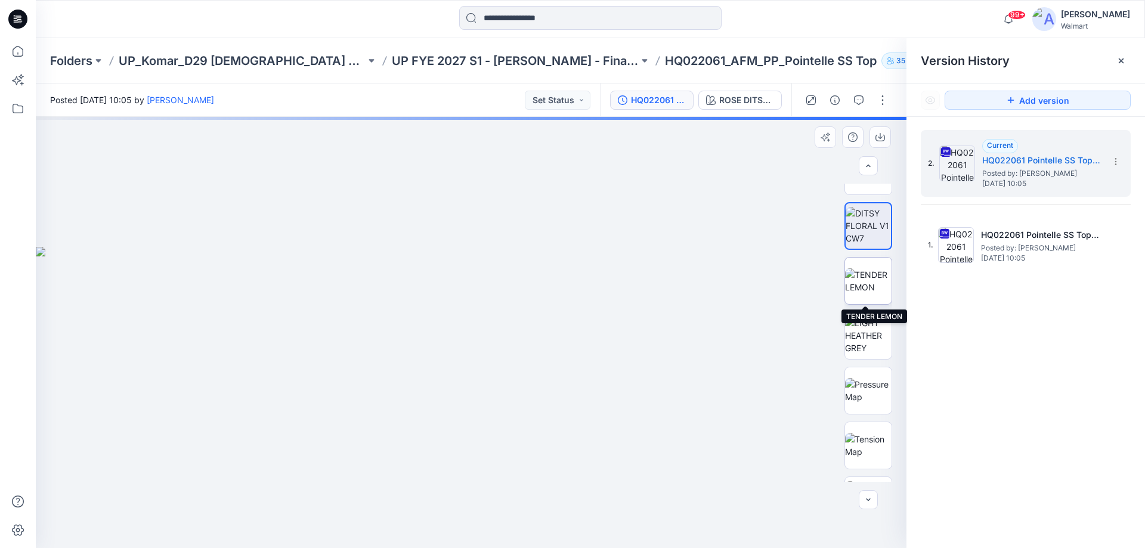
click at [872, 268] on img at bounding box center [868, 280] width 47 height 25
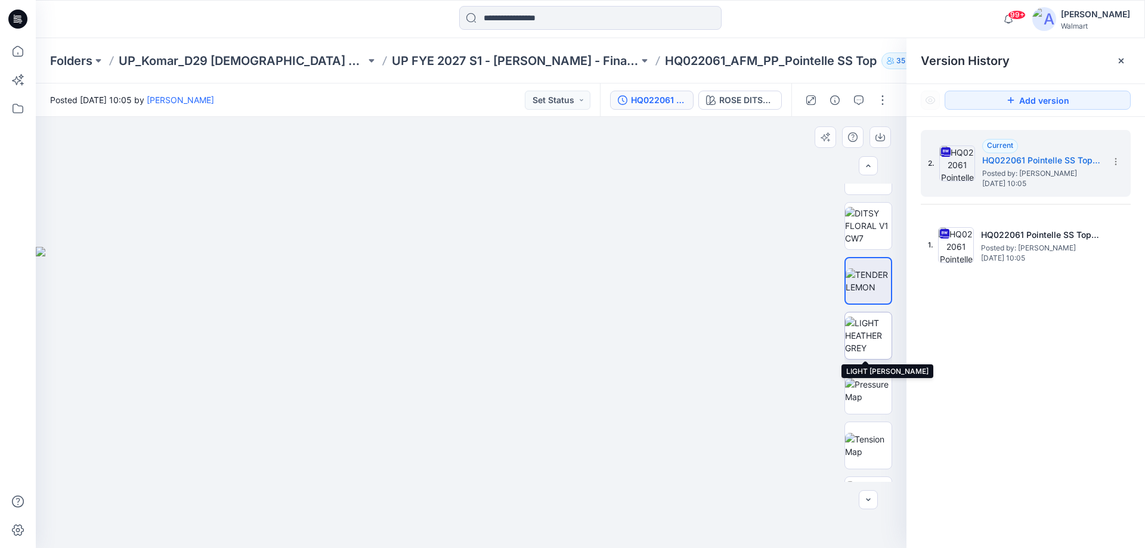
click at [867, 327] on img at bounding box center [868, 336] width 47 height 38
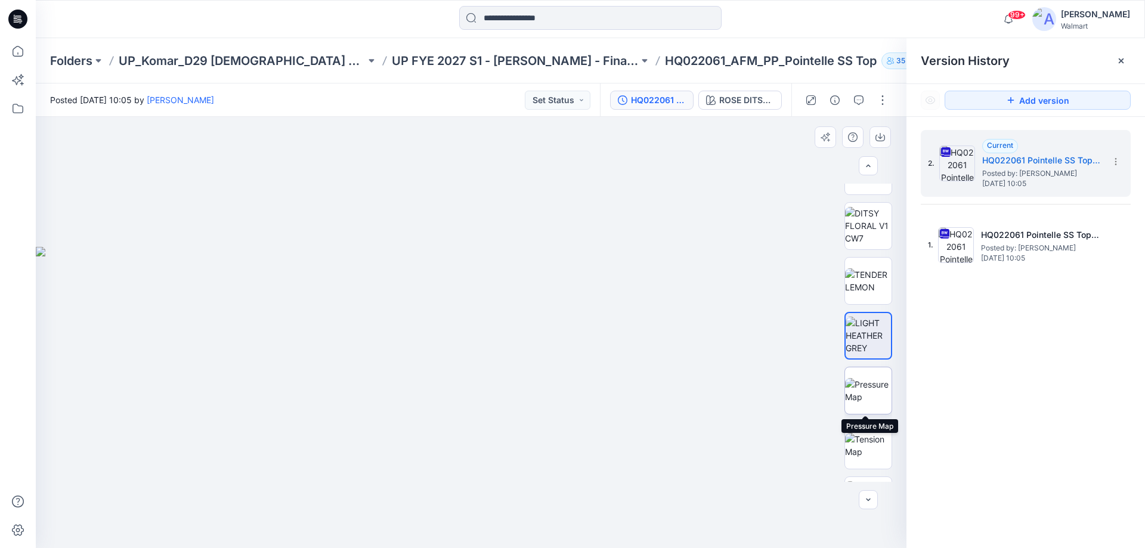
click at [862, 393] on img at bounding box center [868, 390] width 47 height 25
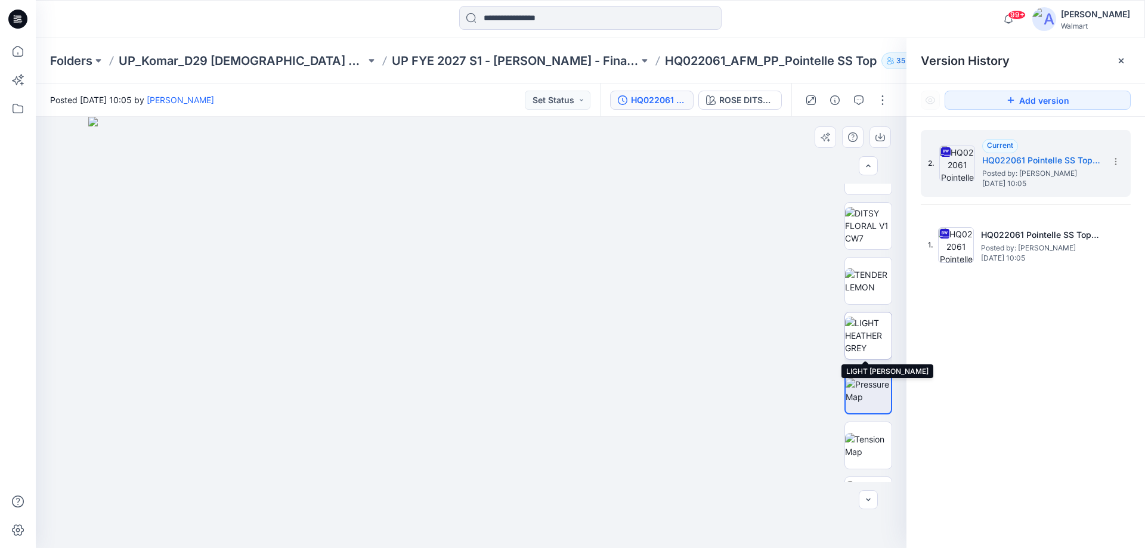
click at [860, 322] on img at bounding box center [868, 336] width 47 height 38
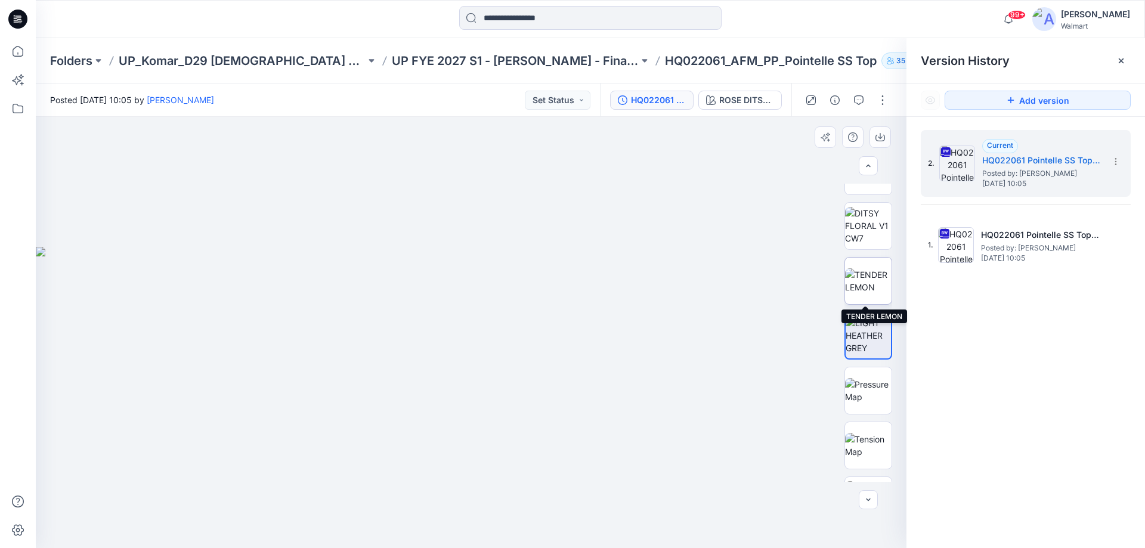
click at [866, 281] on img at bounding box center [868, 280] width 47 height 25
click at [873, 230] on img at bounding box center [868, 226] width 47 height 38
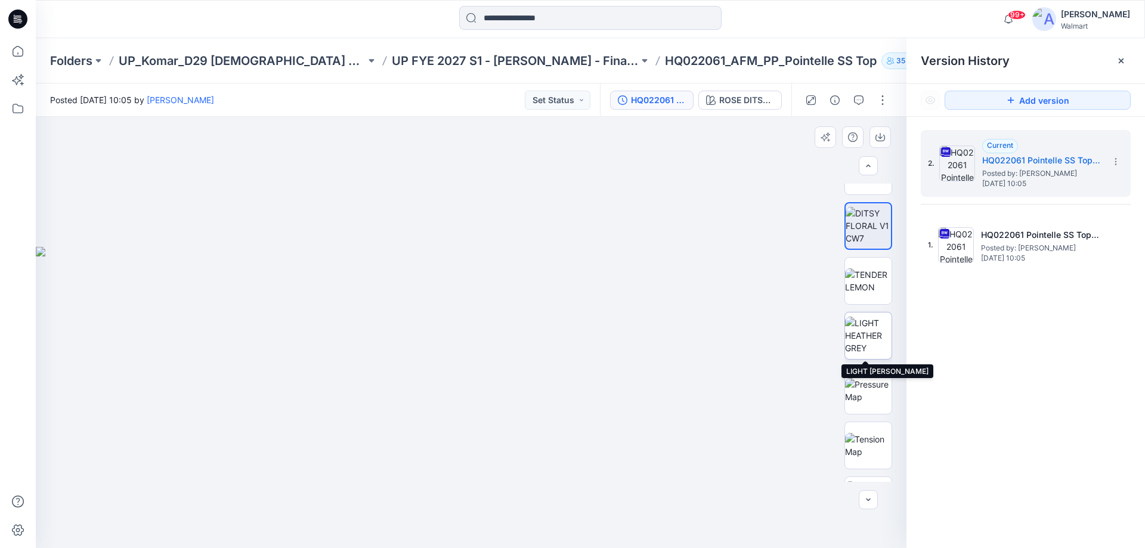
click at [863, 336] on img at bounding box center [868, 336] width 47 height 38
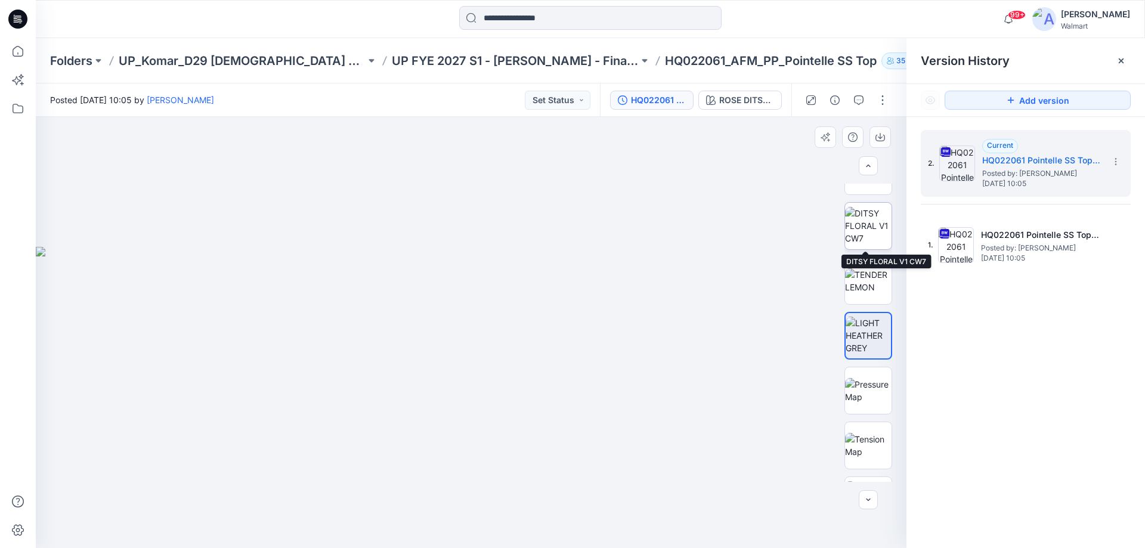
click at [862, 223] on img at bounding box center [868, 226] width 47 height 38
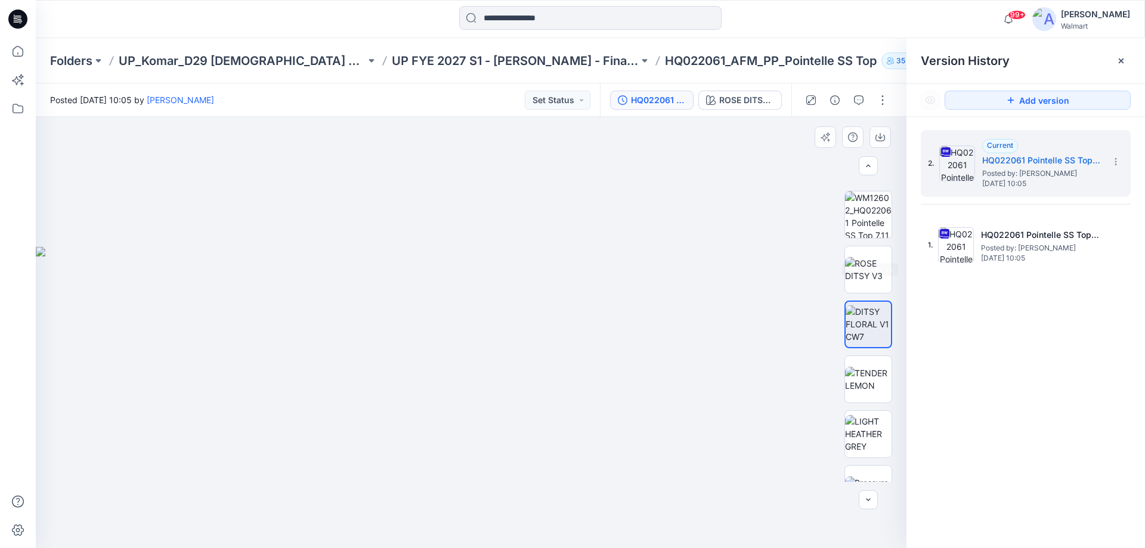
scroll to position [351, 0]
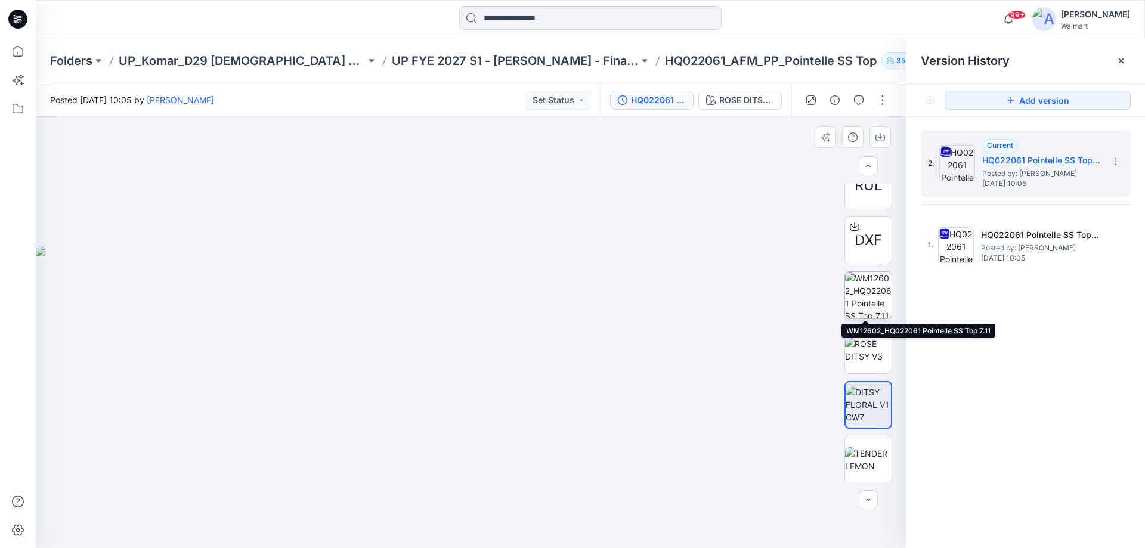
click at [867, 287] on img at bounding box center [868, 295] width 47 height 47
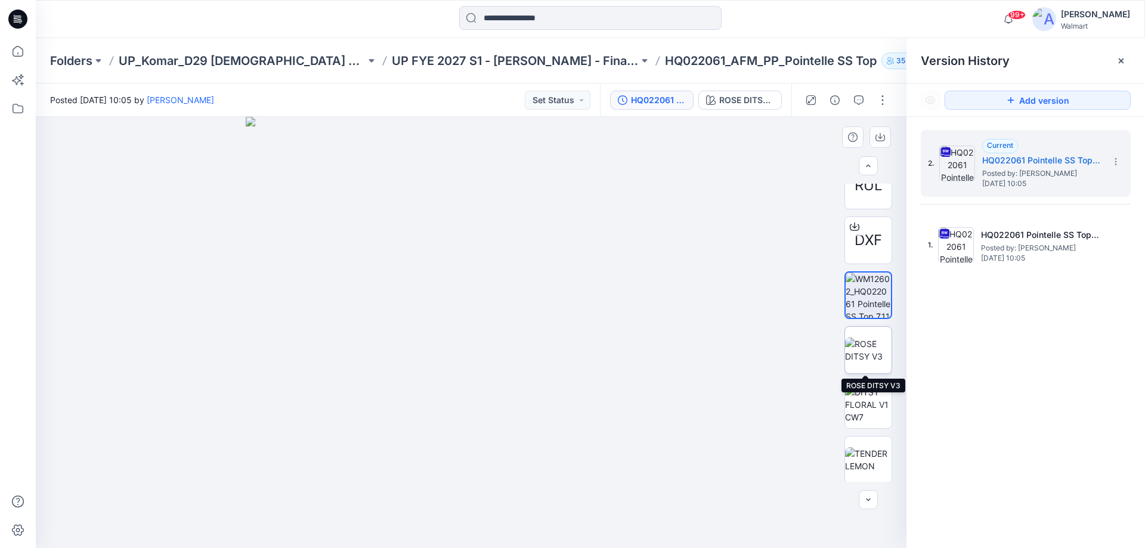
click at [864, 352] on img at bounding box center [868, 350] width 47 height 25
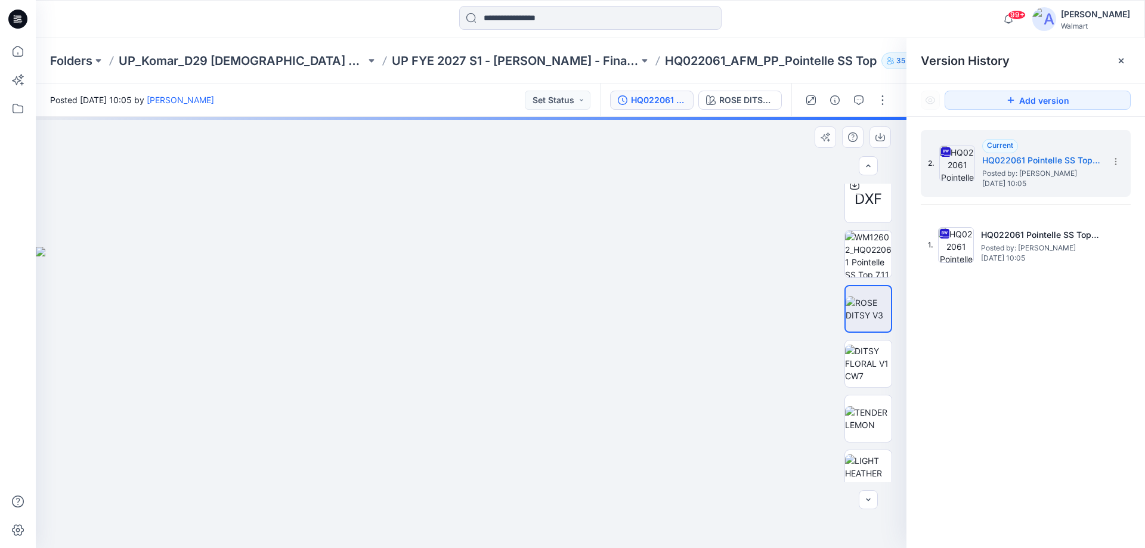
scroll to position [411, 0]
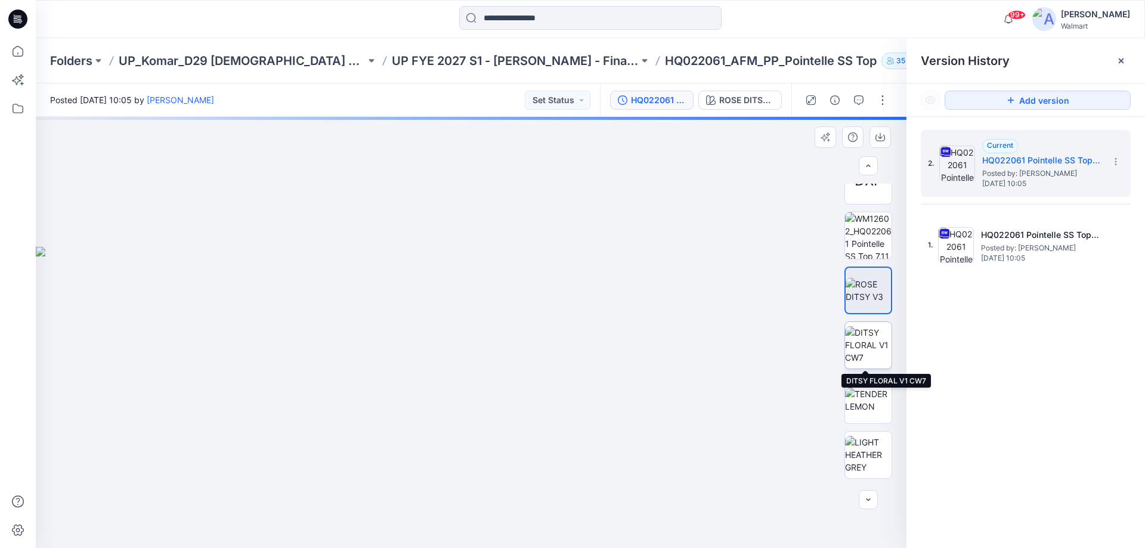
click at [872, 346] on img at bounding box center [868, 345] width 47 height 38
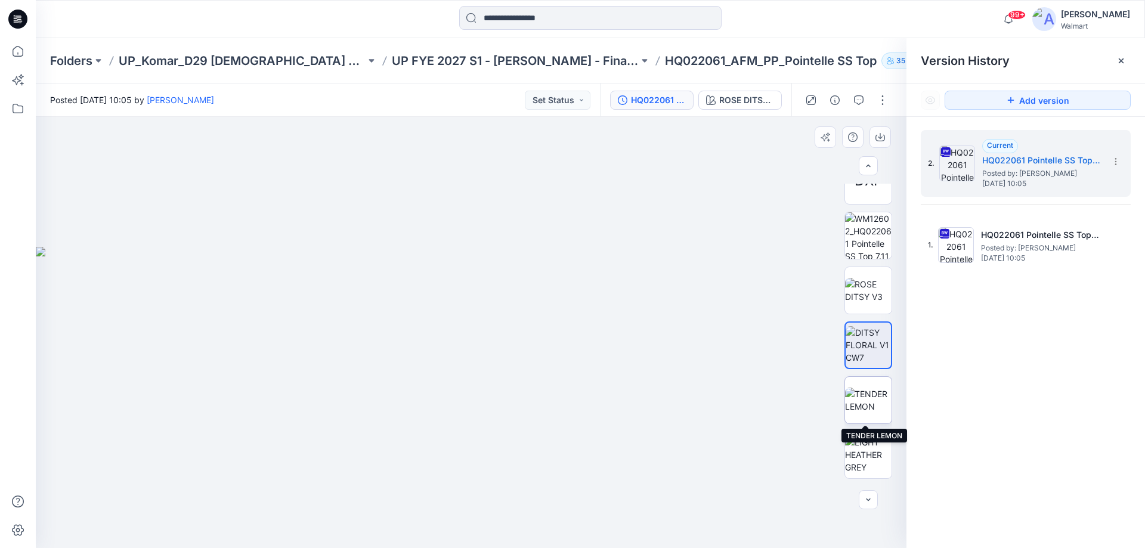
click at [876, 406] on img at bounding box center [868, 400] width 47 height 25
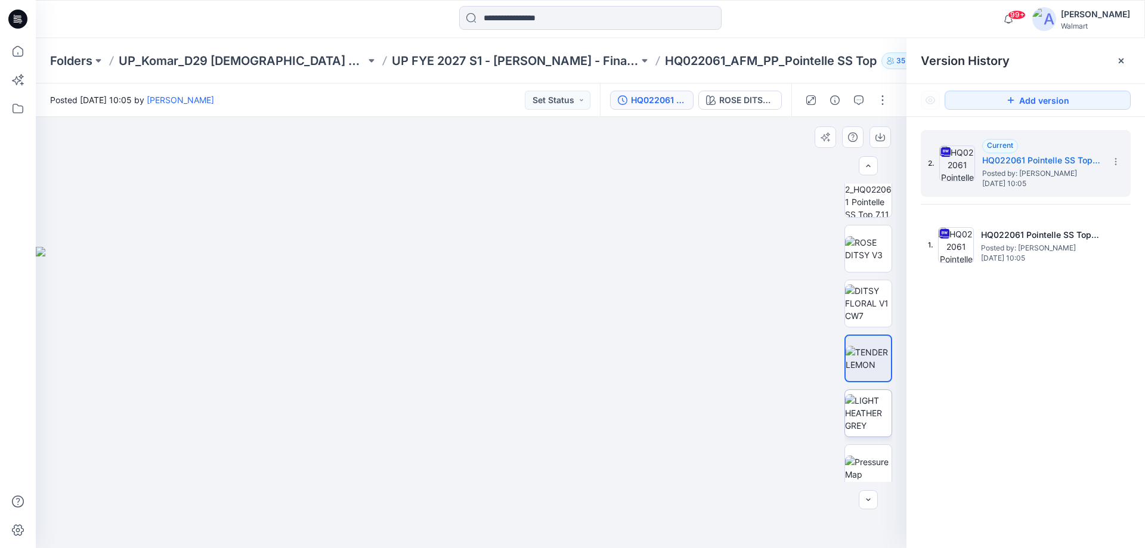
scroll to position [471, 0]
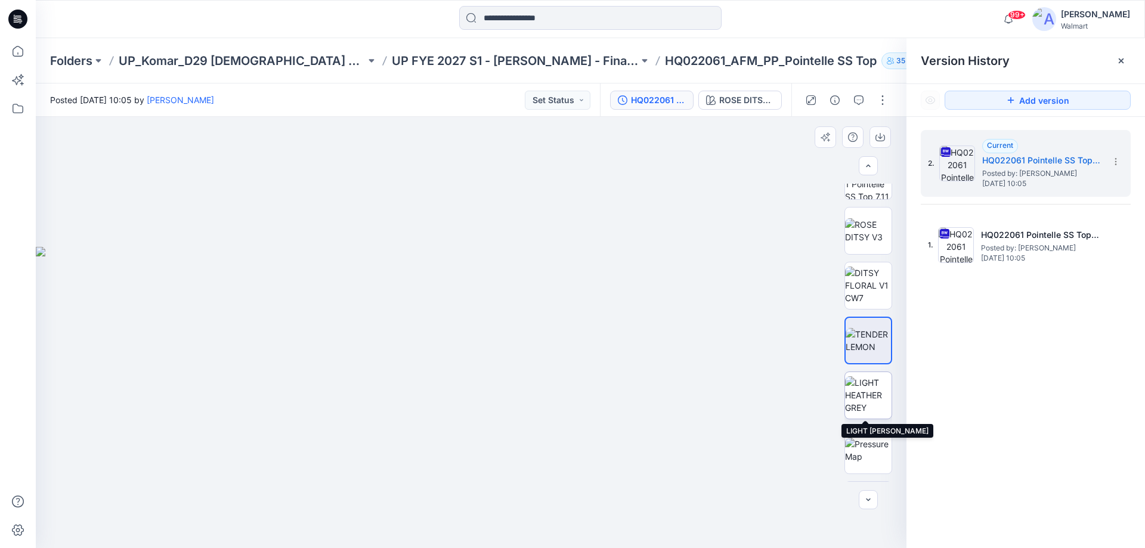
click at [872, 394] on img at bounding box center [868, 395] width 47 height 38
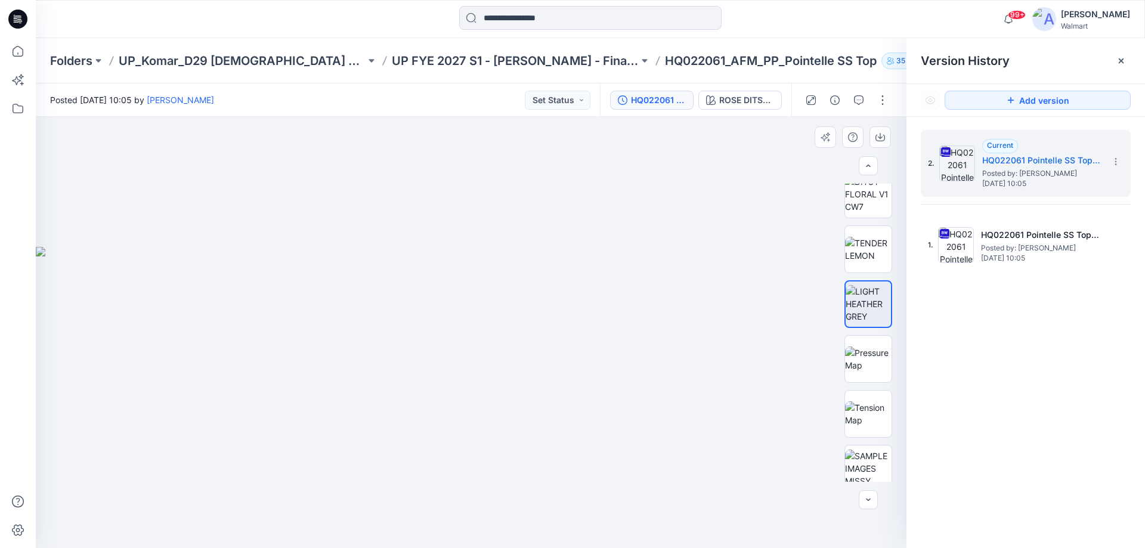
scroll to position [548, 0]
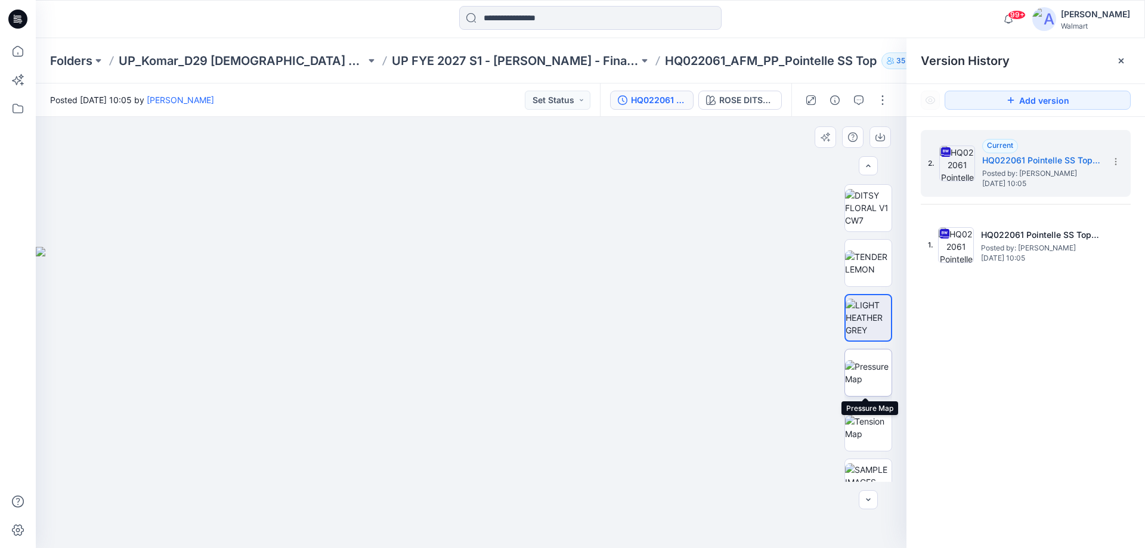
click at [863, 375] on img at bounding box center [868, 372] width 47 height 25
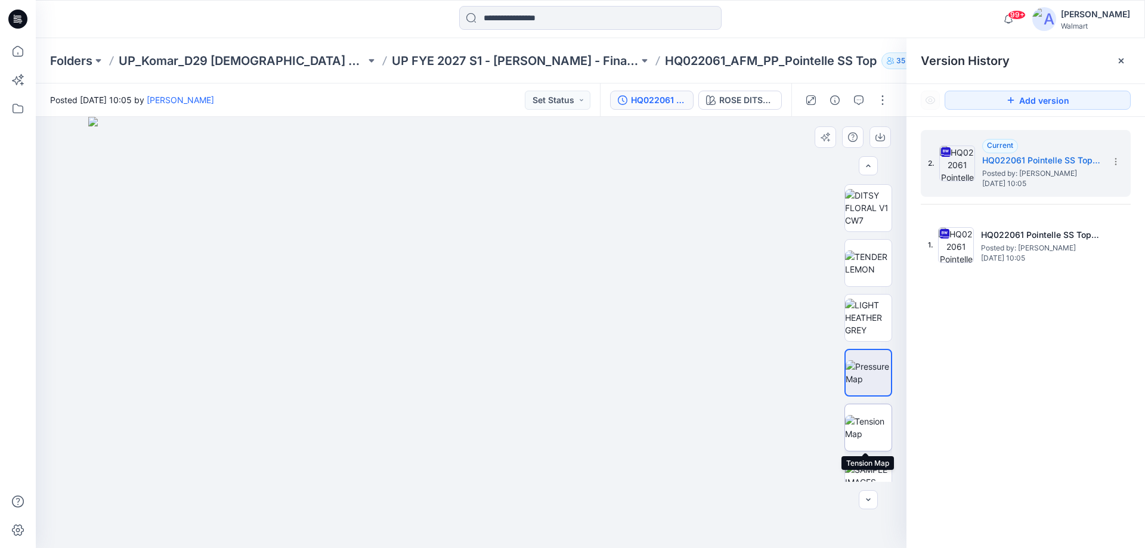
click at [854, 429] on img at bounding box center [868, 427] width 47 height 25
click at [878, 377] on img at bounding box center [868, 372] width 47 height 25
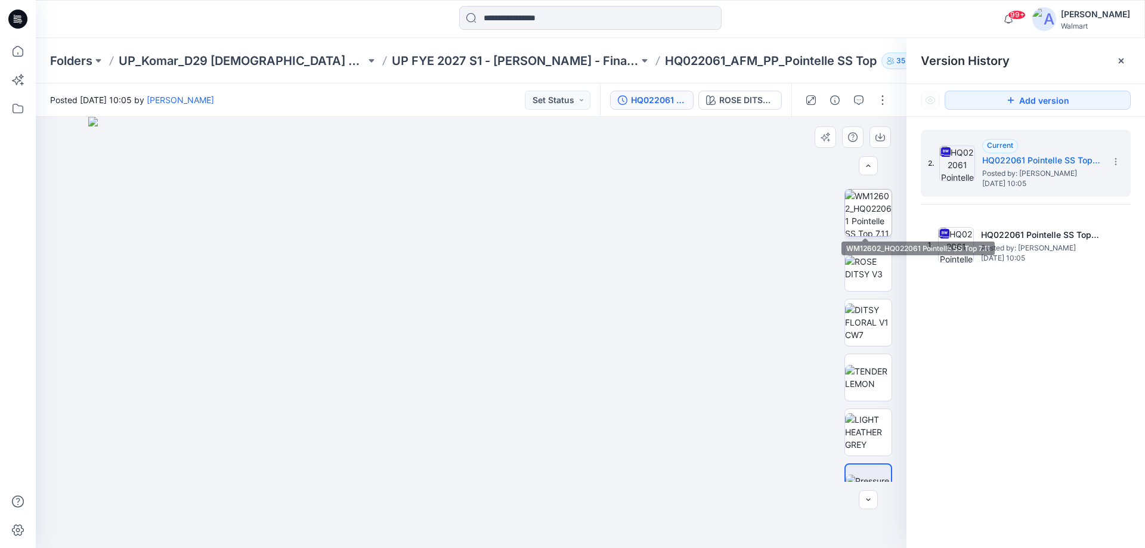
click at [866, 215] on img at bounding box center [868, 213] width 47 height 47
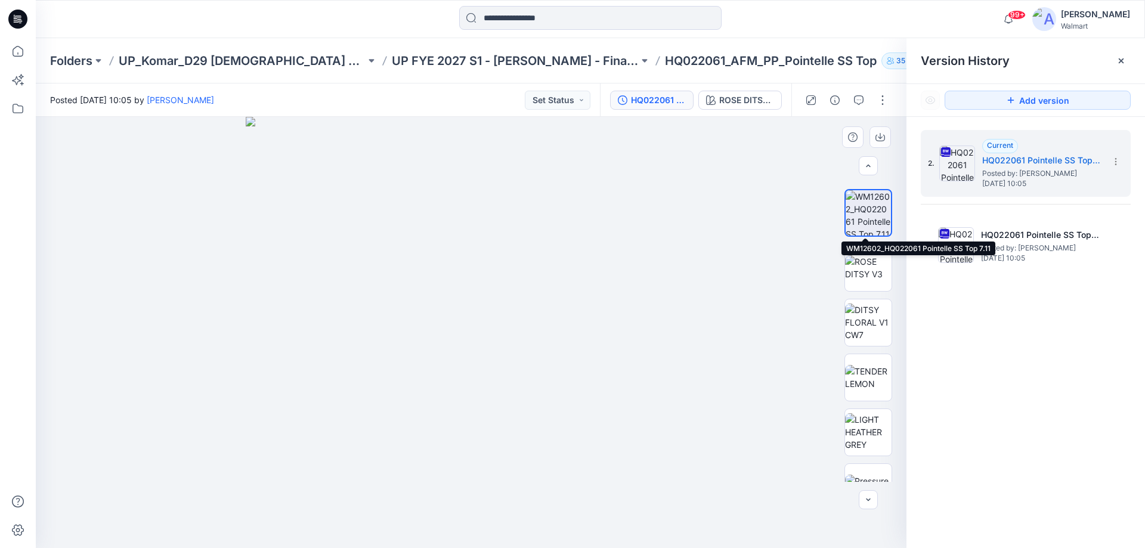
drag, startPoint x: 861, startPoint y: 206, endPoint x: 780, endPoint y: 207, distance: 80.6
click at [781, 204] on div at bounding box center [471, 332] width 871 height 431
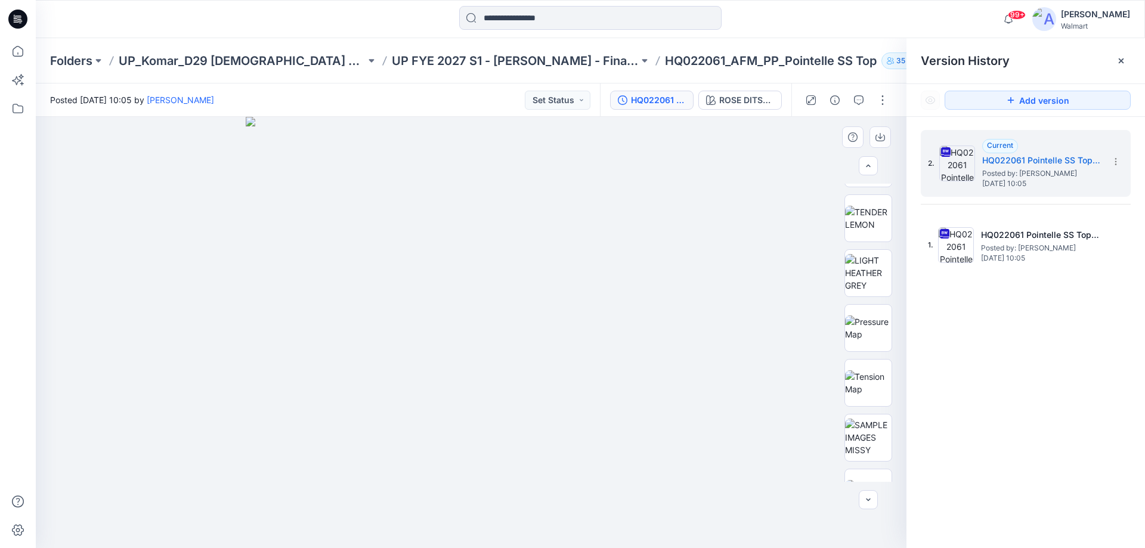
scroll to position [603, 0]
click at [860, 314] on img at bounding box center [868, 317] width 47 height 25
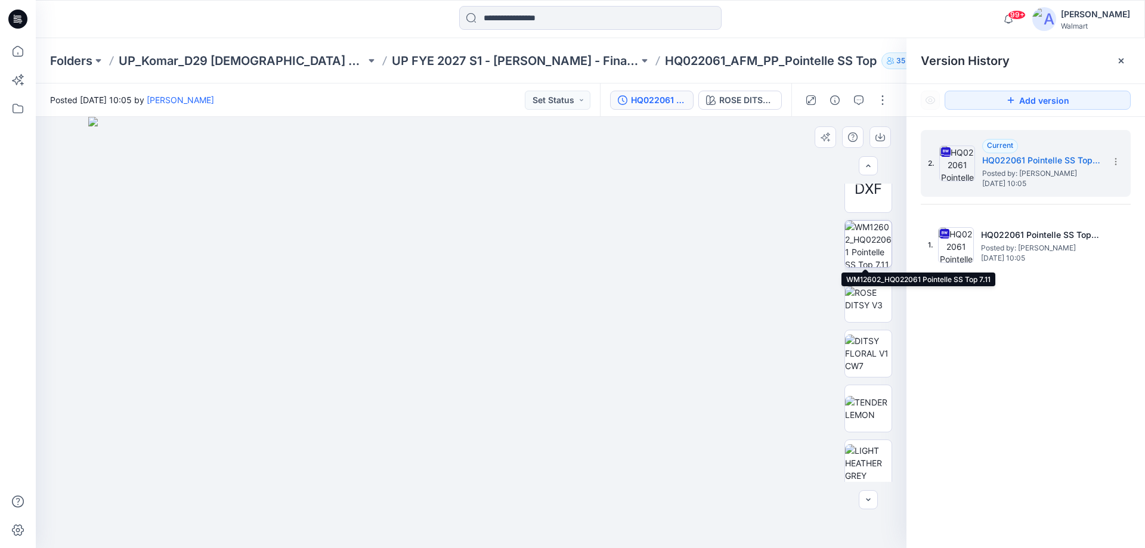
click at [869, 248] on img at bounding box center [868, 244] width 47 height 47
drag, startPoint x: 865, startPoint y: 245, endPoint x: 671, endPoint y: 272, distance: 195.7
click at [672, 272] on img at bounding box center [471, 332] width 450 height 431
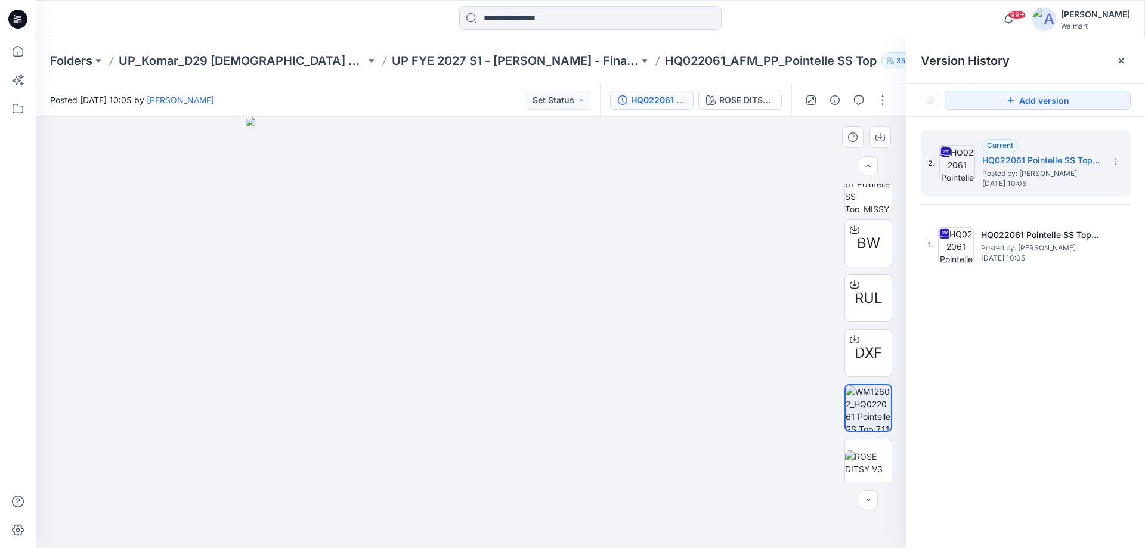
scroll to position [298, 0]
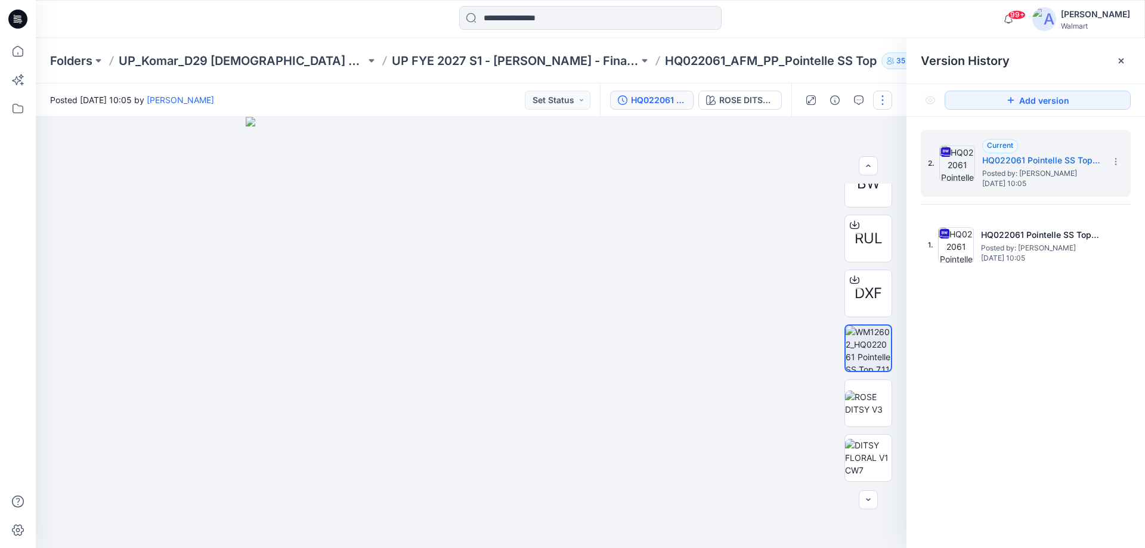
click at [884, 101] on button "button" at bounding box center [882, 100] width 19 height 19
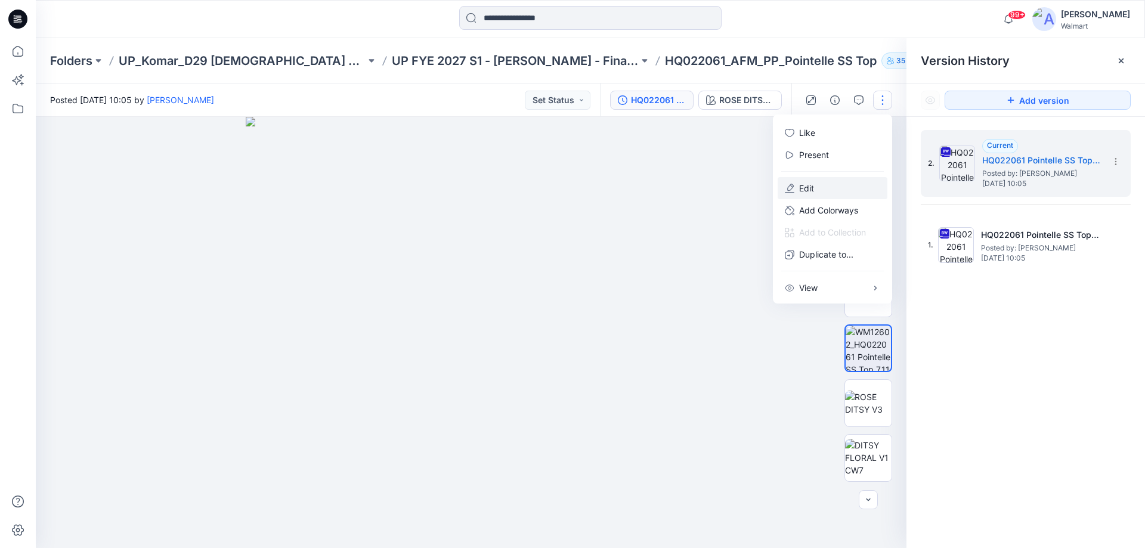
click at [808, 184] on p "Edit" at bounding box center [806, 188] width 15 height 13
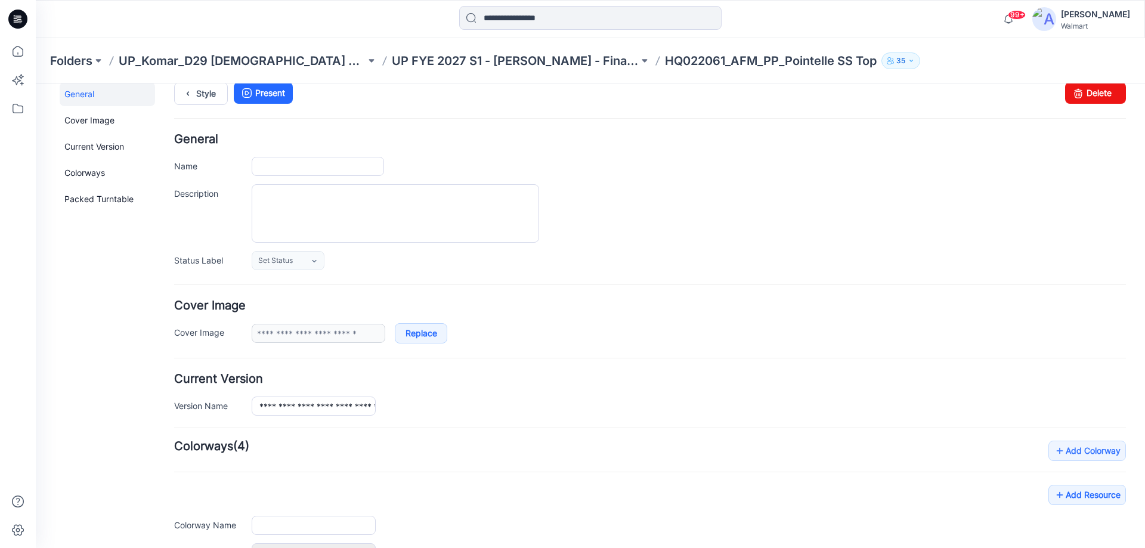
type input "**********"
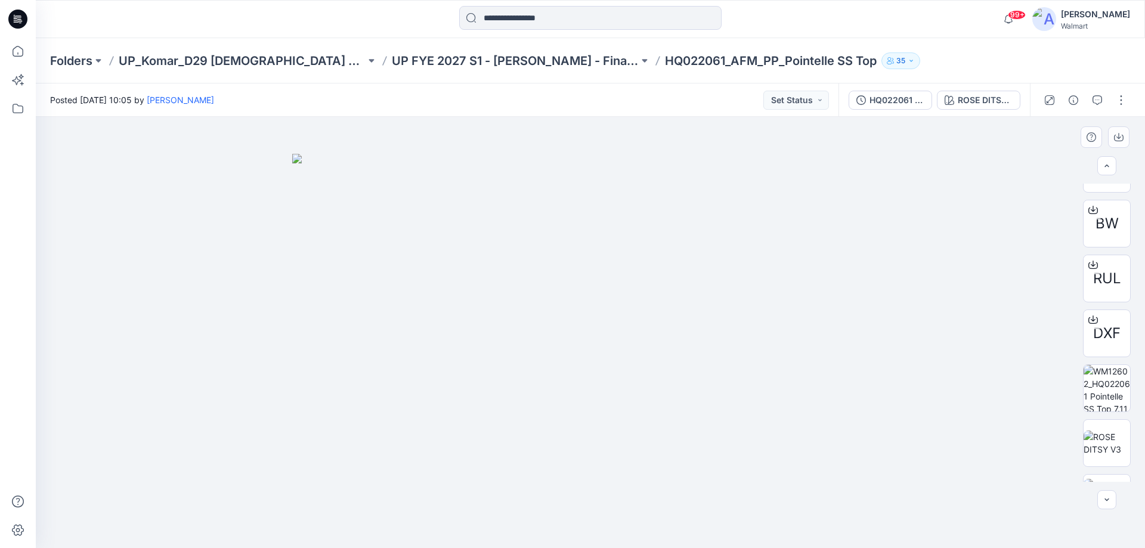
scroll to position [278, 0]
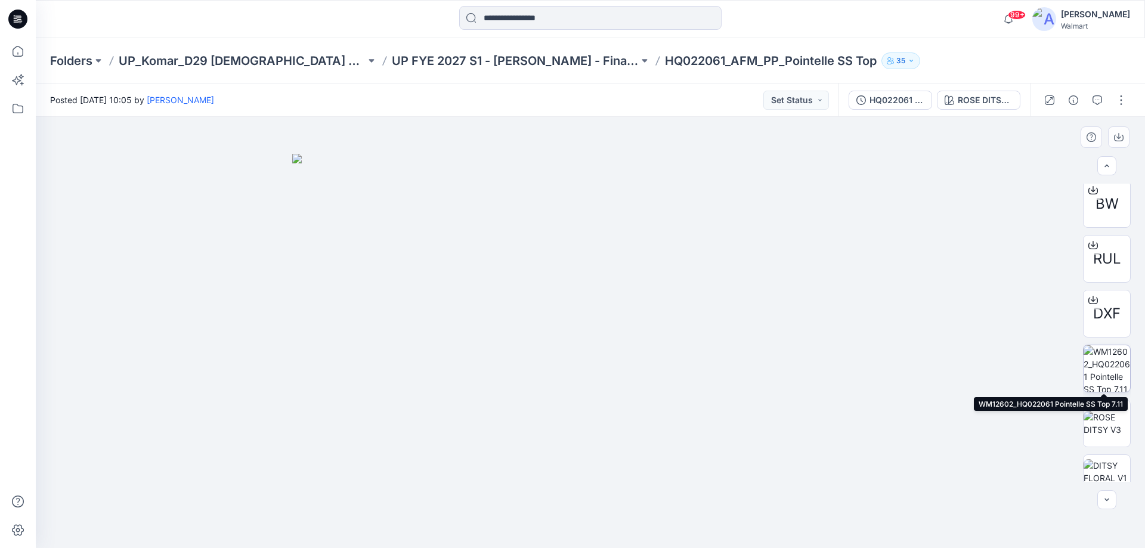
click at [1107, 355] on img at bounding box center [1107, 368] width 47 height 47
click at [1122, 97] on button "button" at bounding box center [1121, 100] width 19 height 19
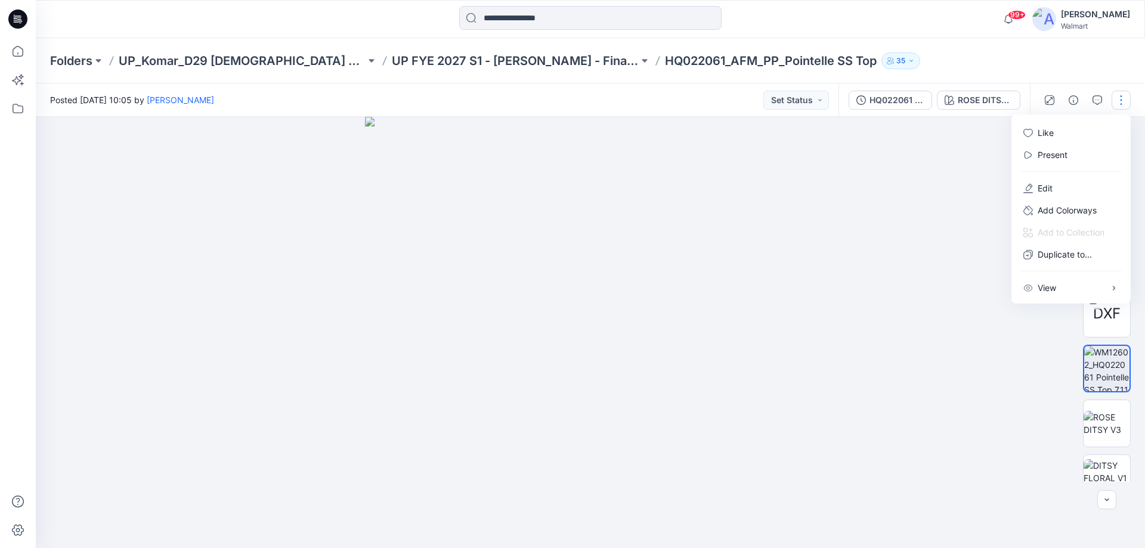
click at [910, 214] on div at bounding box center [591, 332] width 1110 height 431
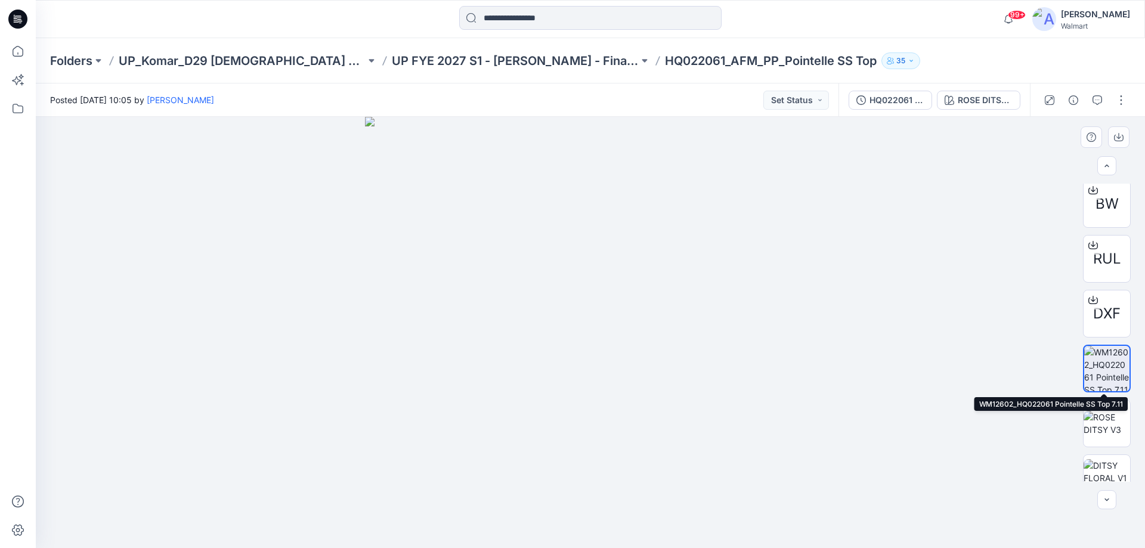
drag, startPoint x: 1109, startPoint y: 368, endPoint x: 949, endPoint y: 277, distance: 183.3
click at [949, 277] on div at bounding box center [591, 332] width 1110 height 431
drag, startPoint x: 1098, startPoint y: 367, endPoint x: 955, endPoint y: 257, distance: 180.8
click at [955, 257] on div at bounding box center [591, 332] width 1110 height 431
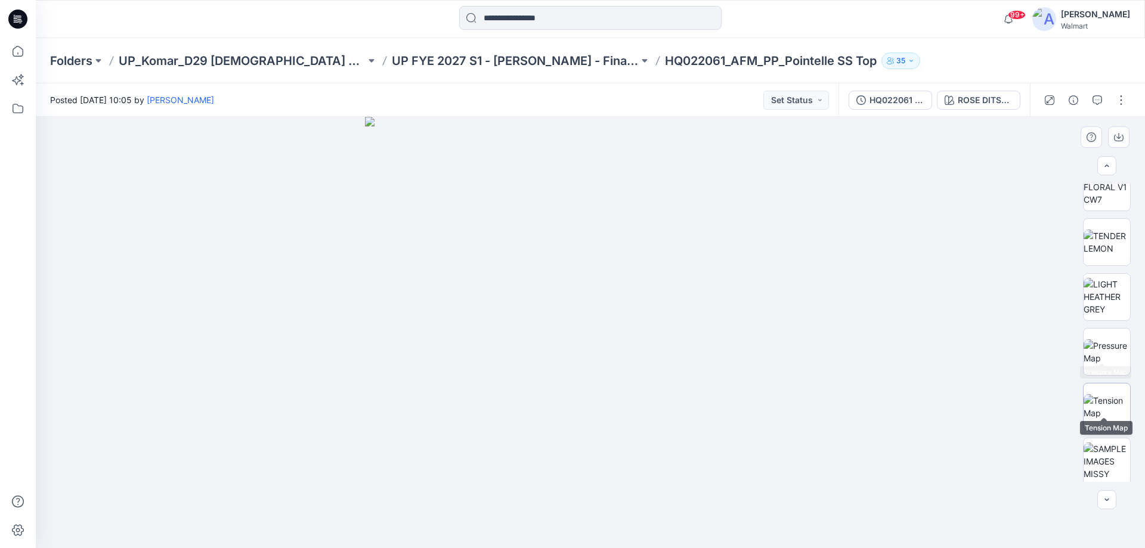
scroll to position [628, 0]
click at [1109, 400] on img at bounding box center [1107, 403] width 47 height 38
